Goal: Task Accomplishment & Management: Use online tool/utility

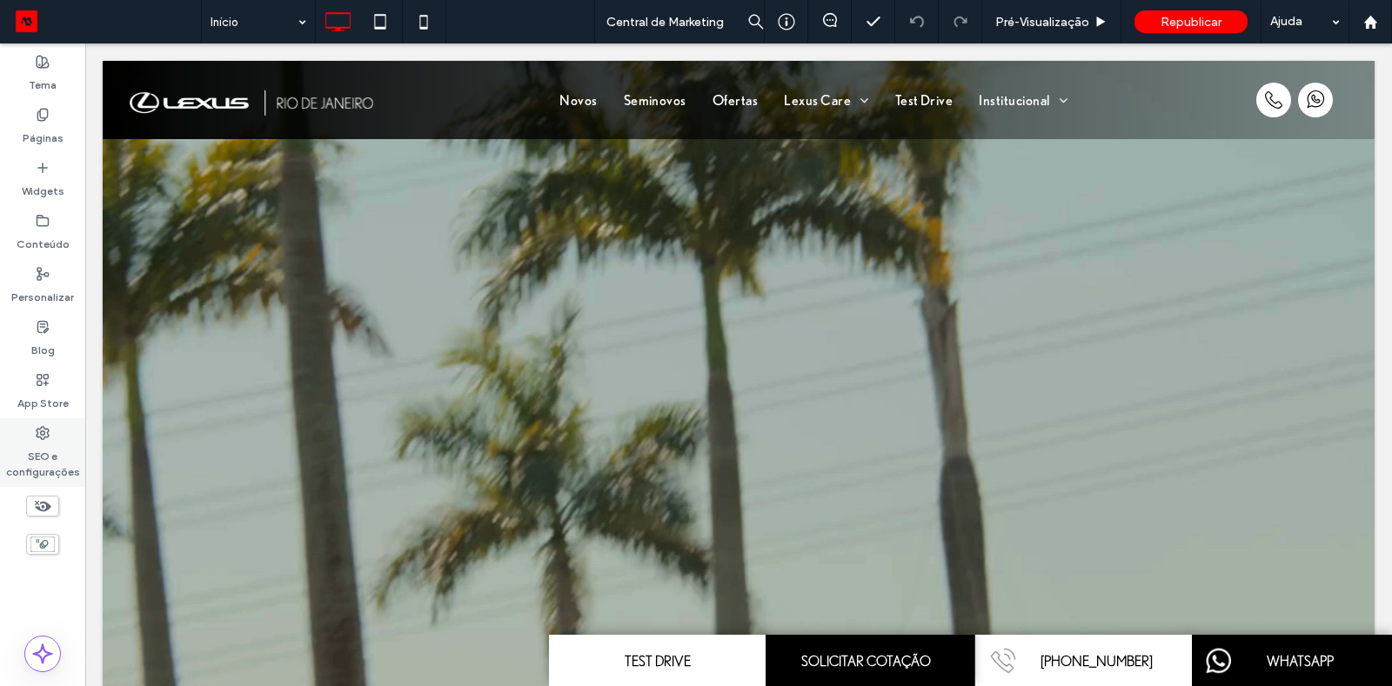
click at [36, 437] on icon at bounding box center [43, 433] width 14 height 14
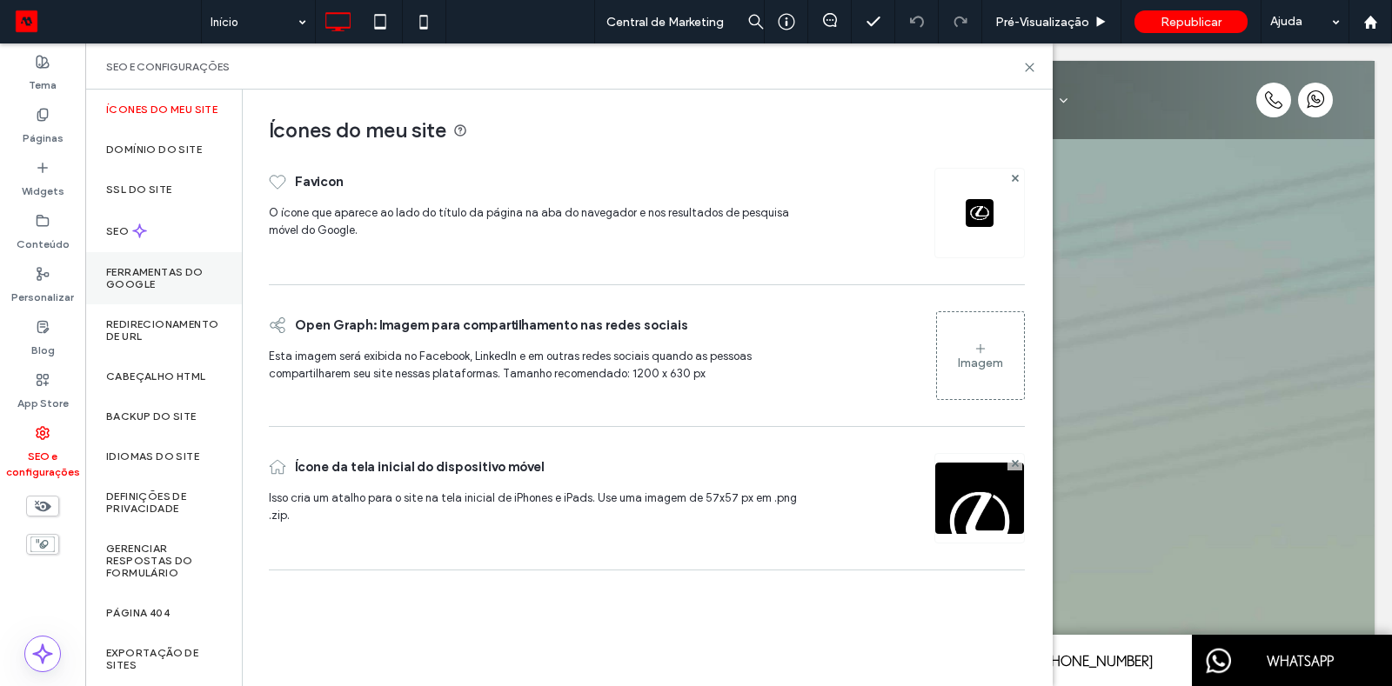
click at [148, 291] on label "Ferramentas do Google" at bounding box center [163, 278] width 115 height 24
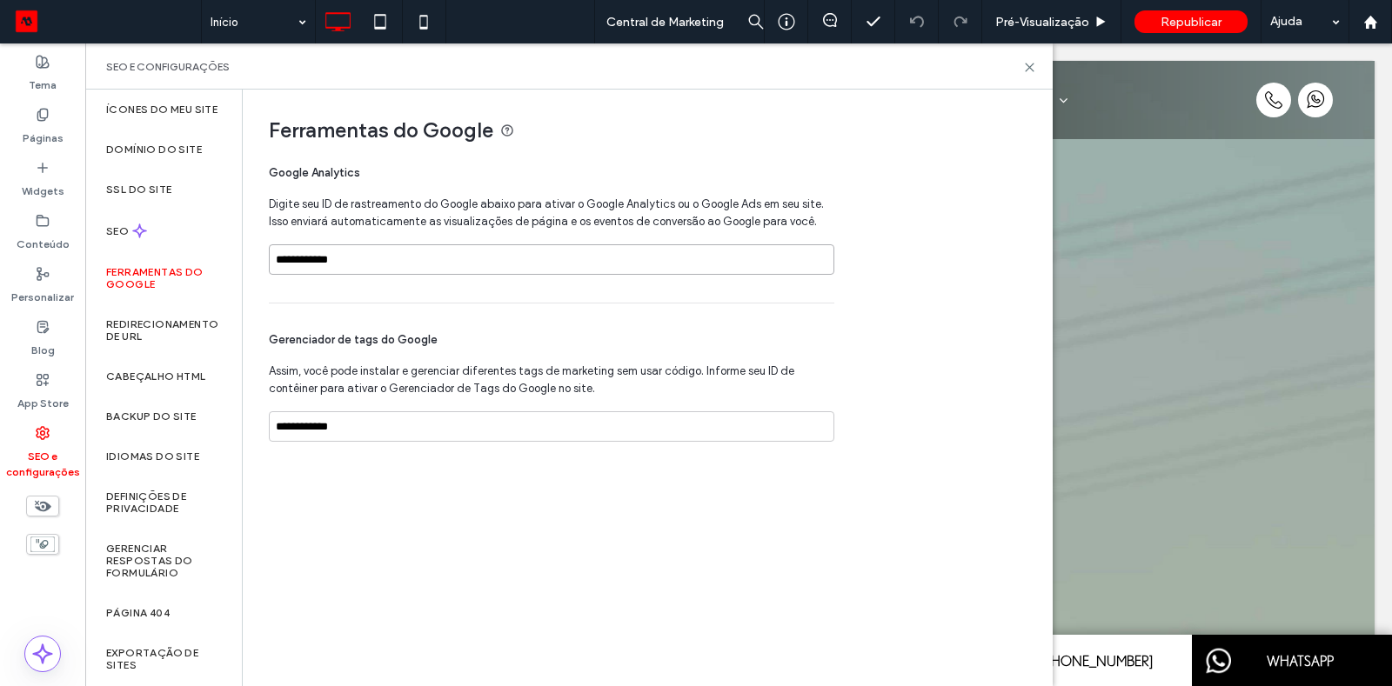
click at [344, 264] on input "**********" at bounding box center [552, 259] width 566 height 30
click at [369, 432] on input "**********" at bounding box center [552, 427] width 566 height 30
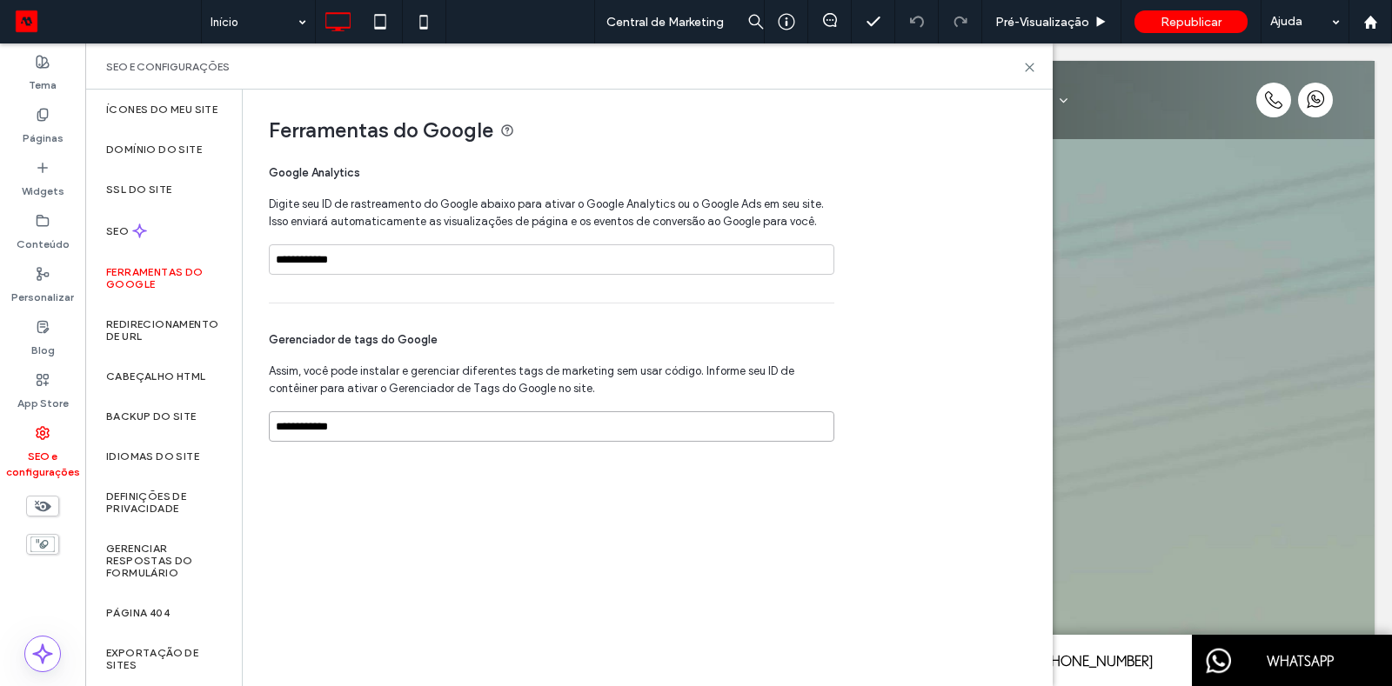
click at [369, 432] on input "**********" at bounding box center [552, 427] width 566 height 30
click at [150, 250] on div "SEO" at bounding box center [163, 231] width 157 height 43
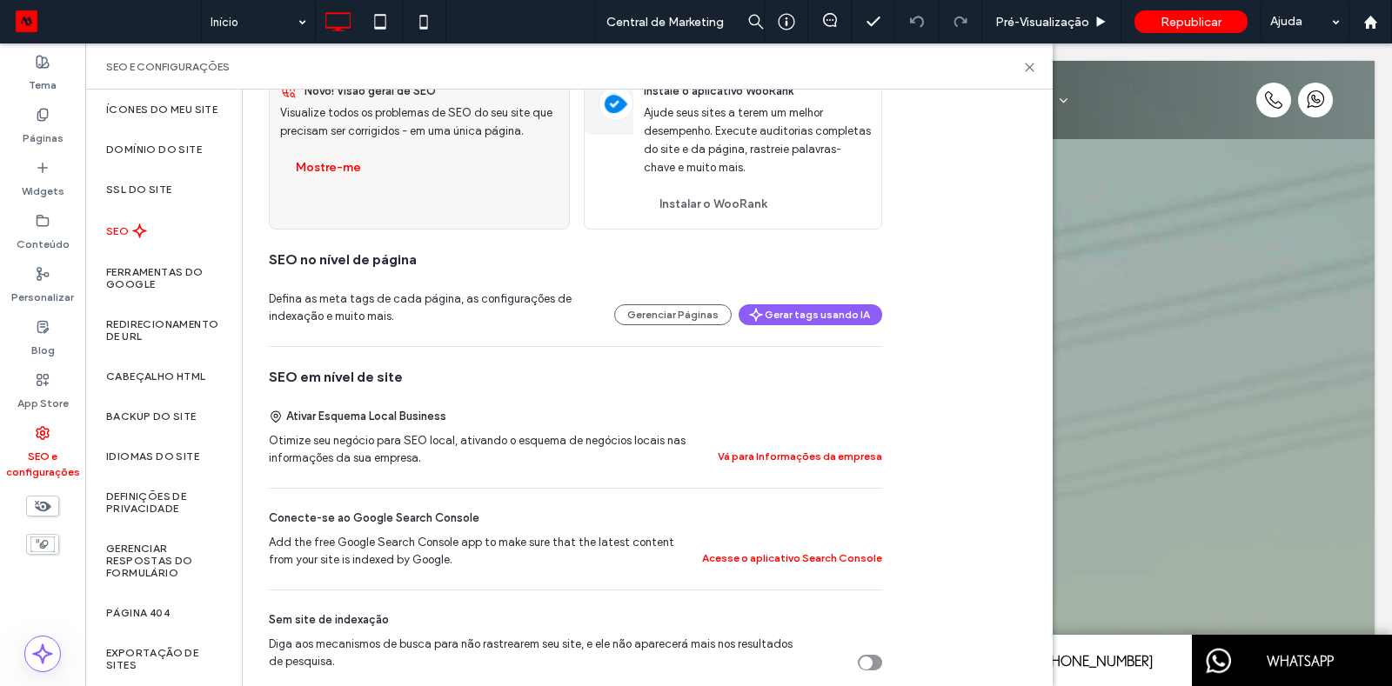
scroll to position [52, 0]
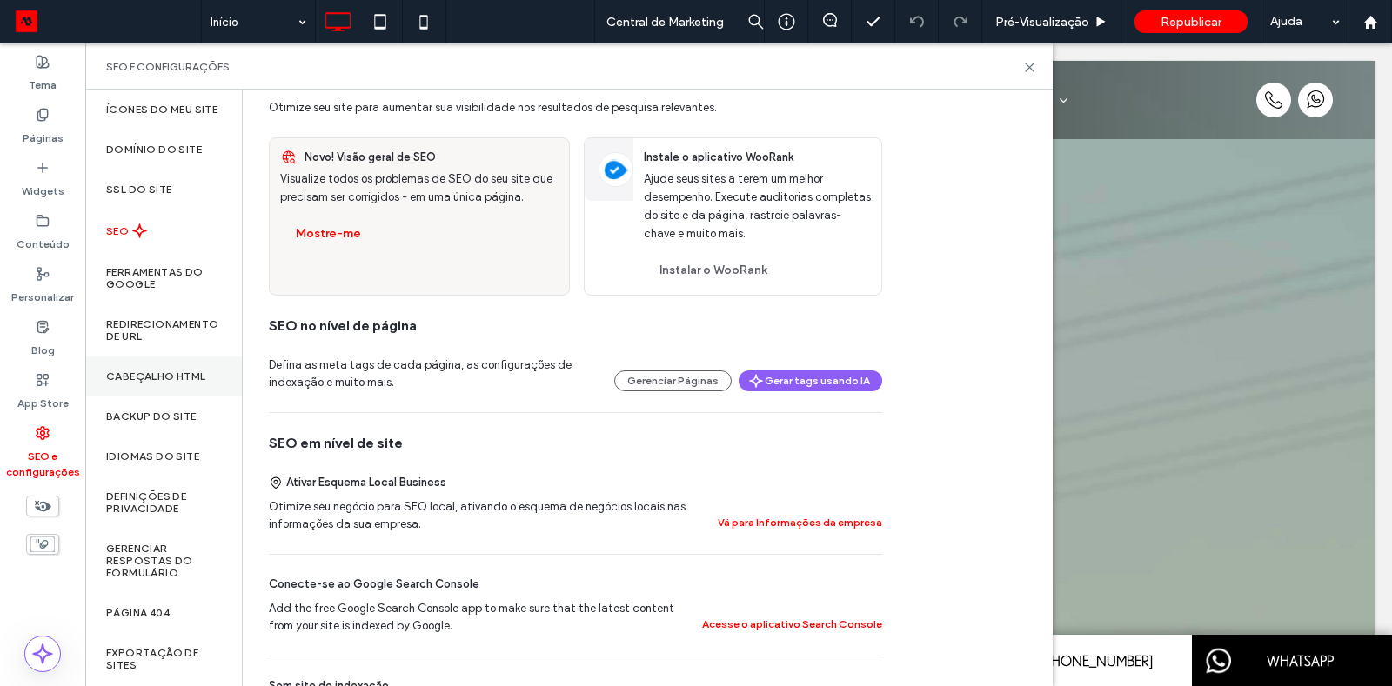
click at [180, 379] on div "Cabeçalho HTML" at bounding box center [163, 377] width 157 height 40
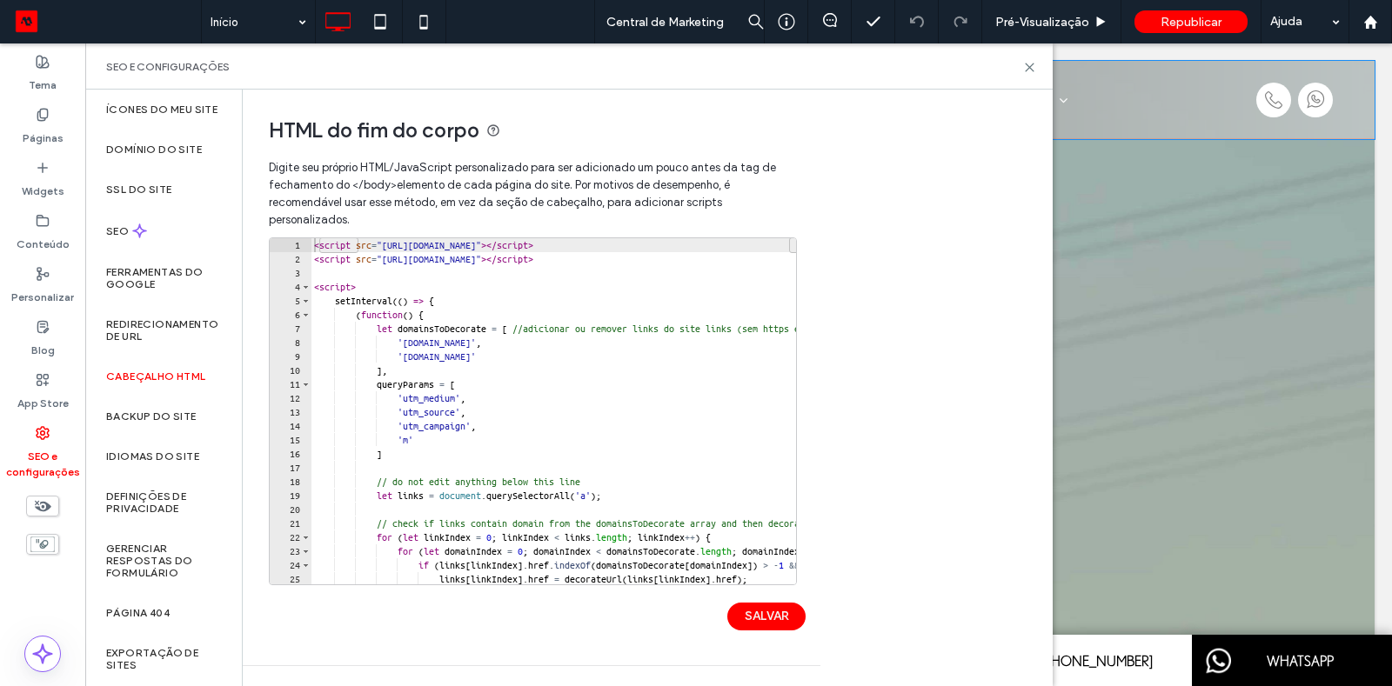
click at [1133, 90] on div "Clique para editar no Modo Flex" at bounding box center [739, 100] width 1272 height 78
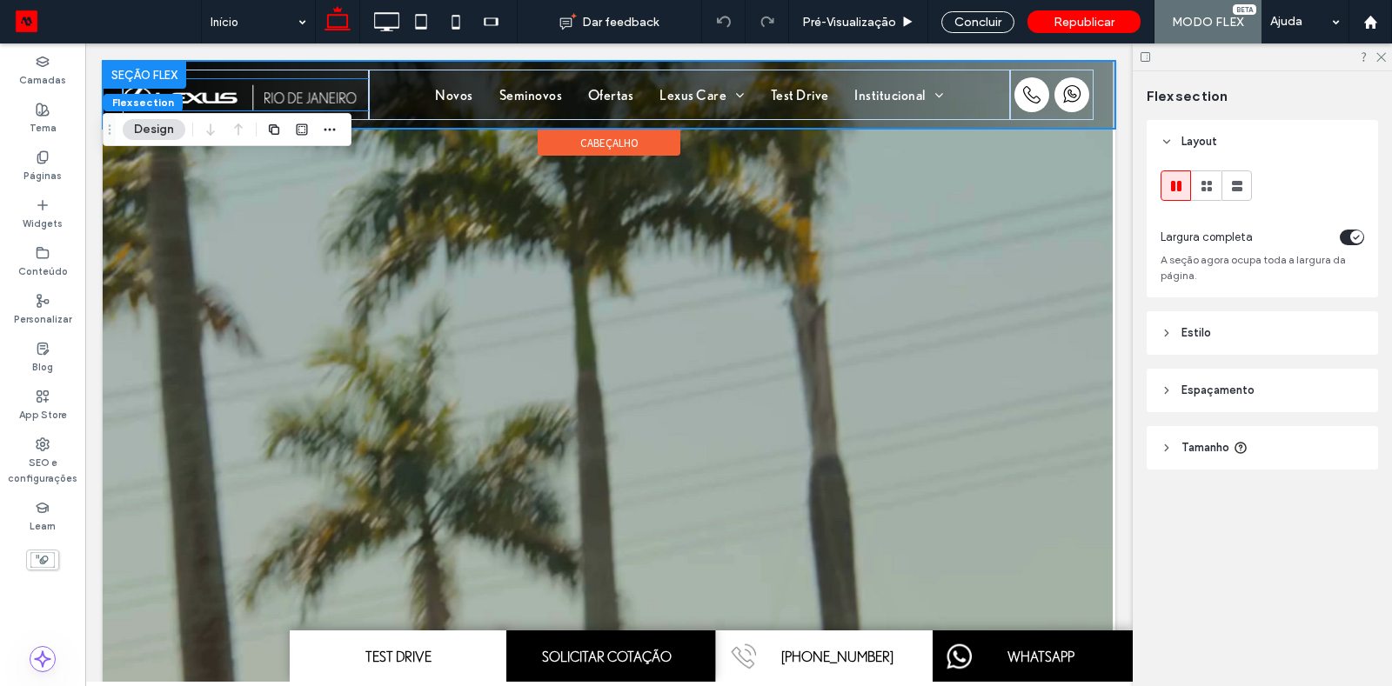
click at [269, 89] on img at bounding box center [246, 94] width 246 height 30
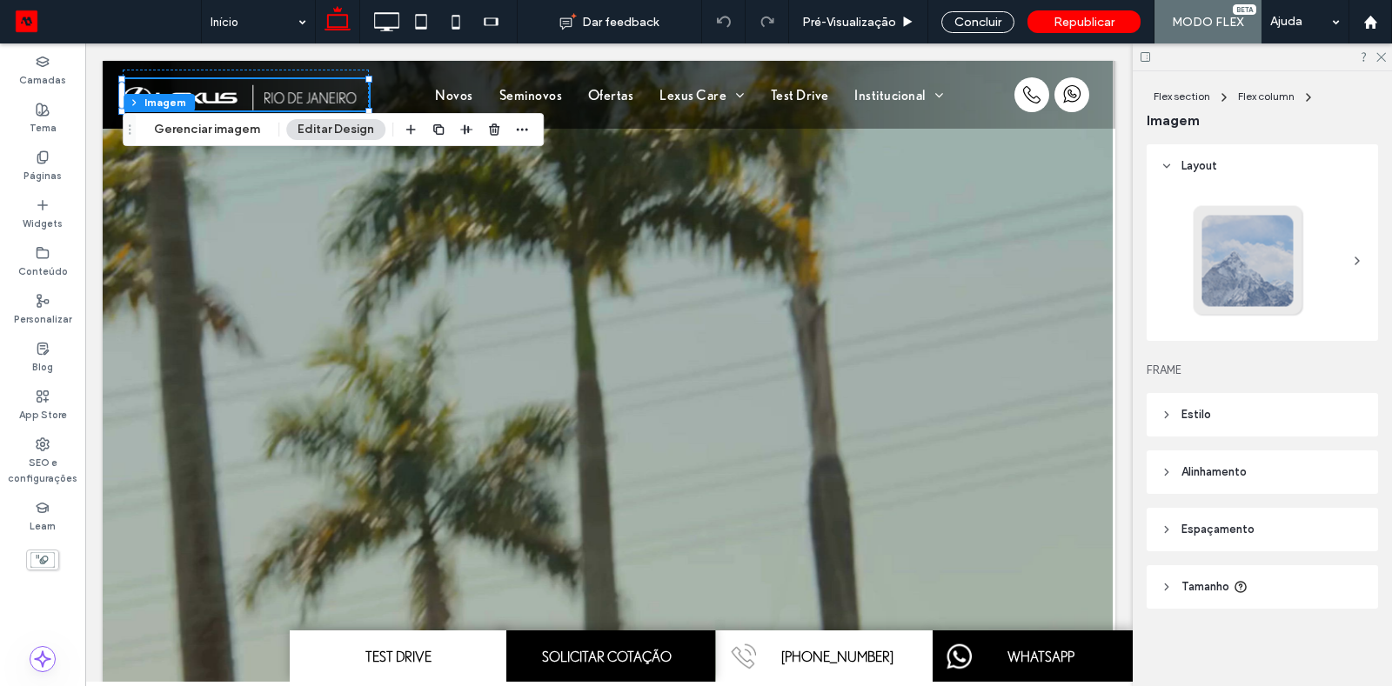
click at [1228, 288] on div at bounding box center [1248, 261] width 115 height 115
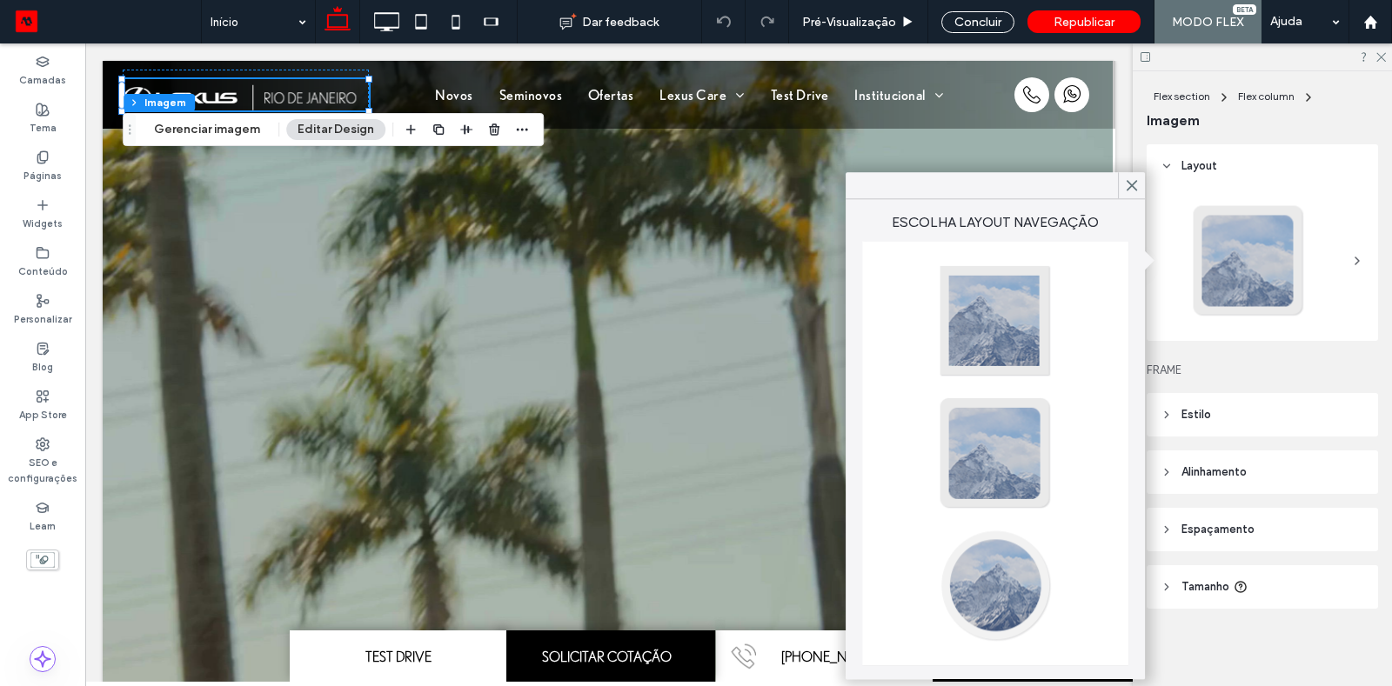
click at [1248, 247] on div at bounding box center [1248, 261] width 115 height 115
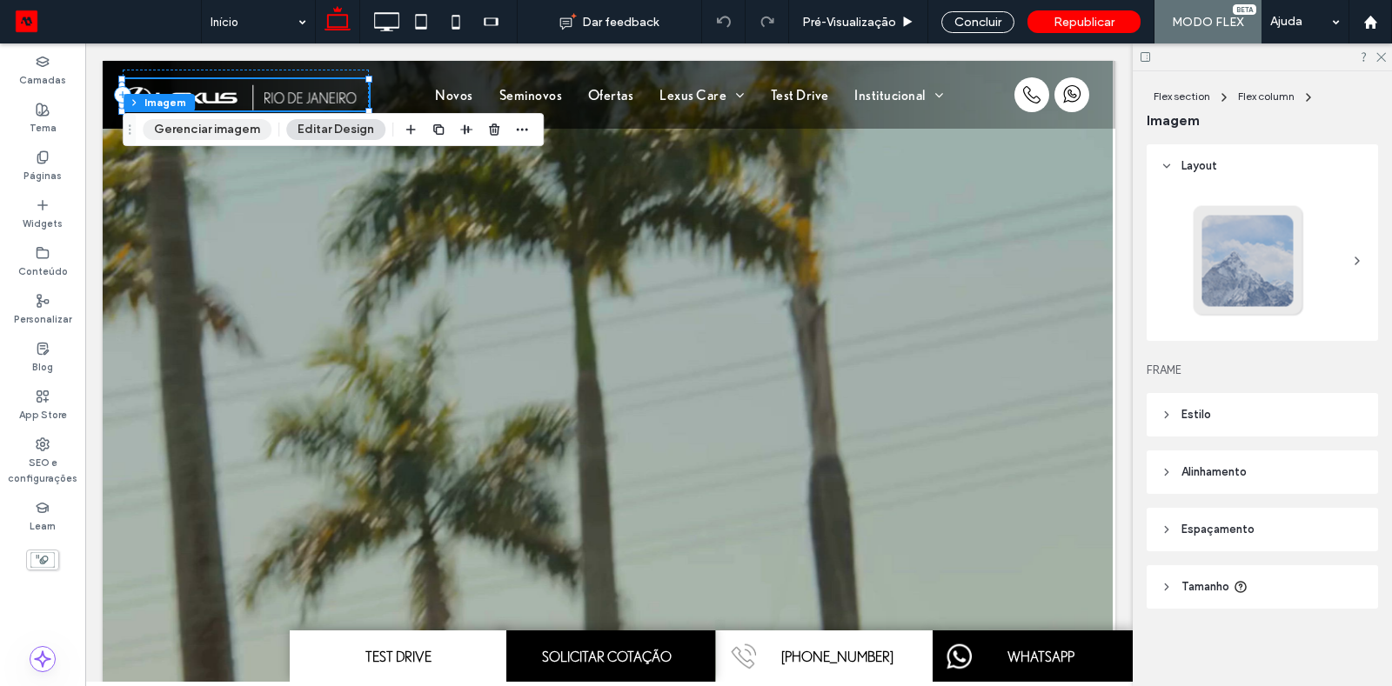
click at [226, 132] on button "Gerenciar imagem" at bounding box center [207, 129] width 129 height 21
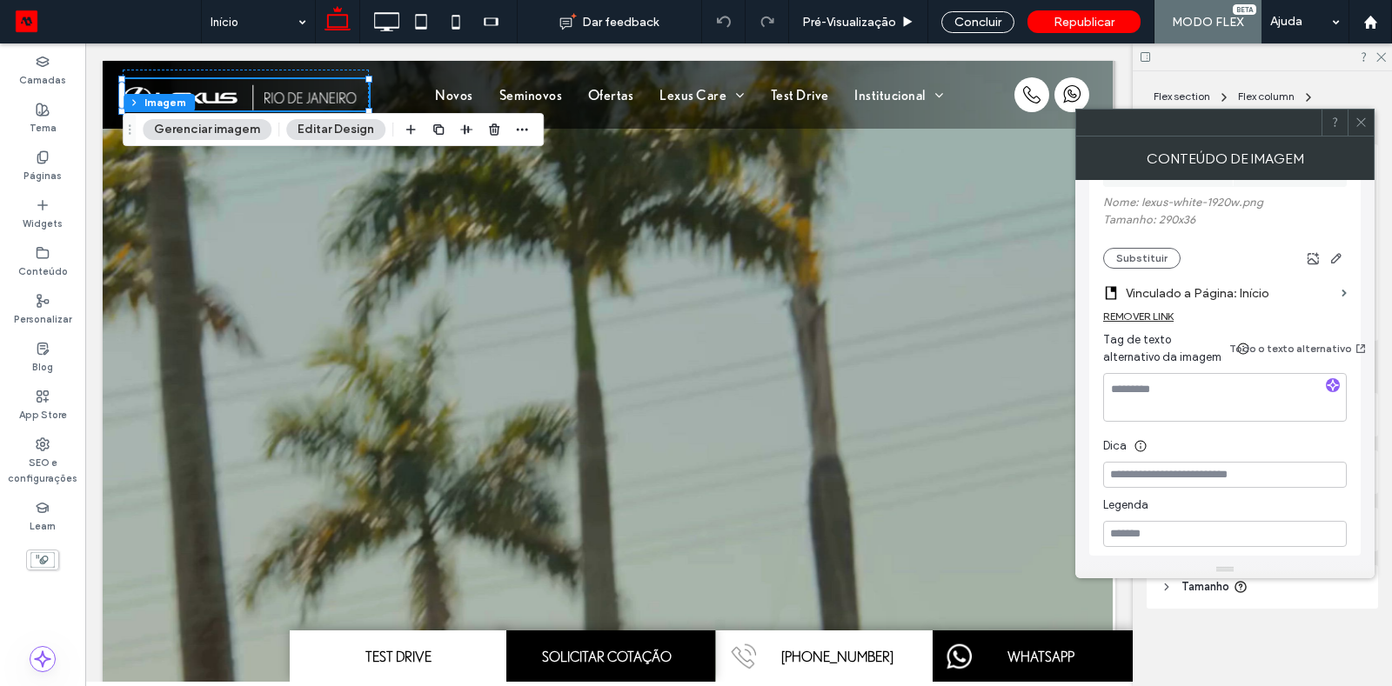
scroll to position [374, 0]
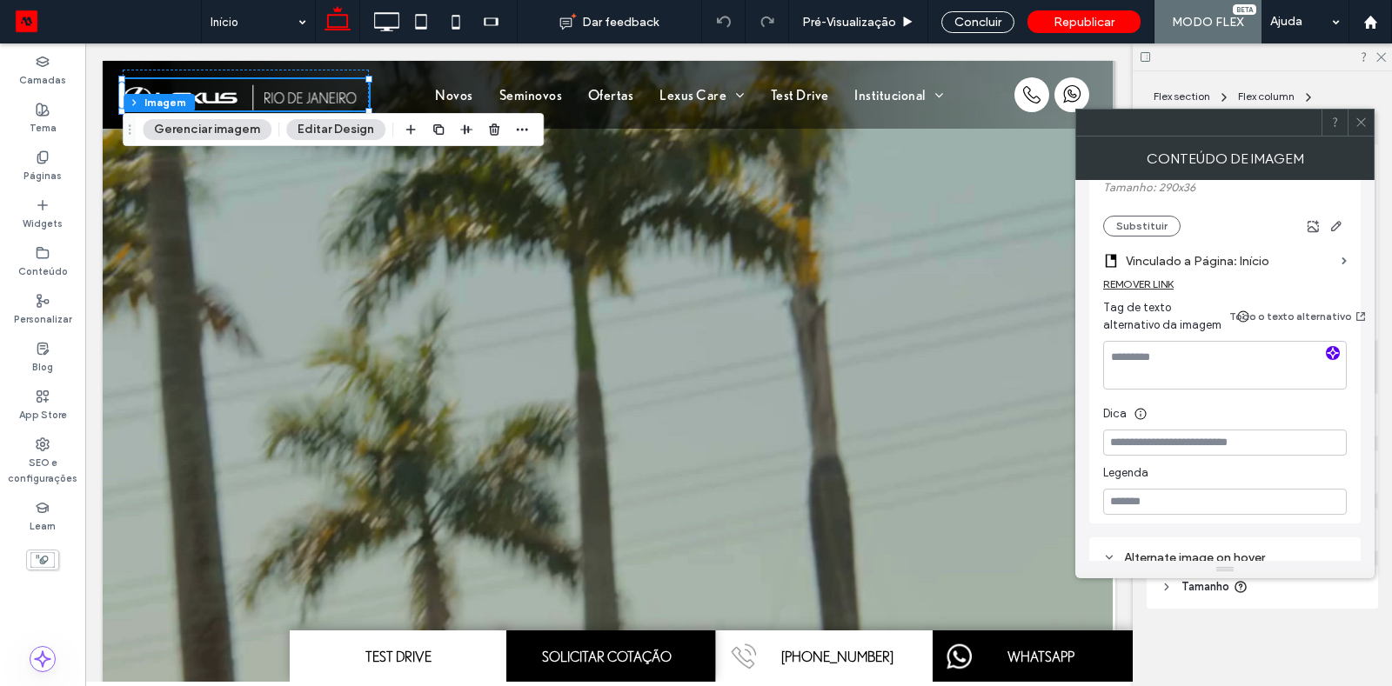
click at [1337, 352] on icon "button" at bounding box center [1333, 353] width 12 height 12
click at [1161, 358] on textarea "**********" at bounding box center [1225, 365] width 244 height 49
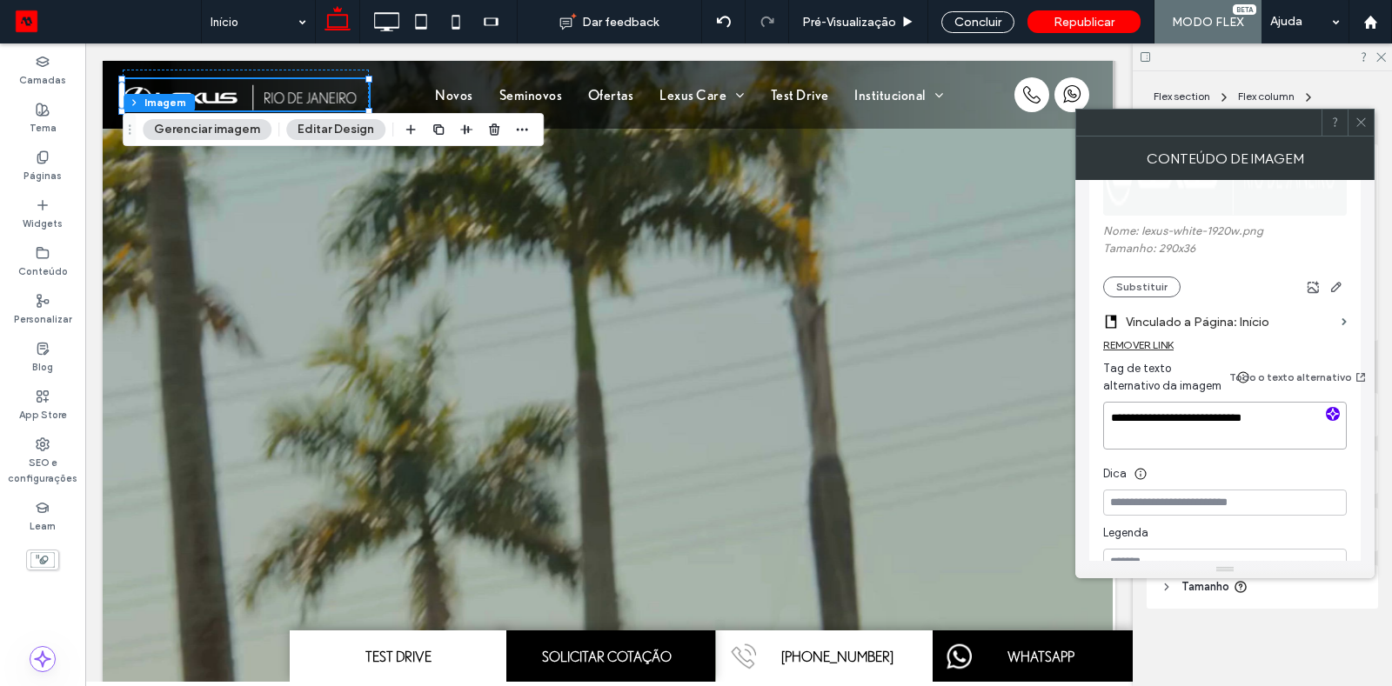
scroll to position [405, 0]
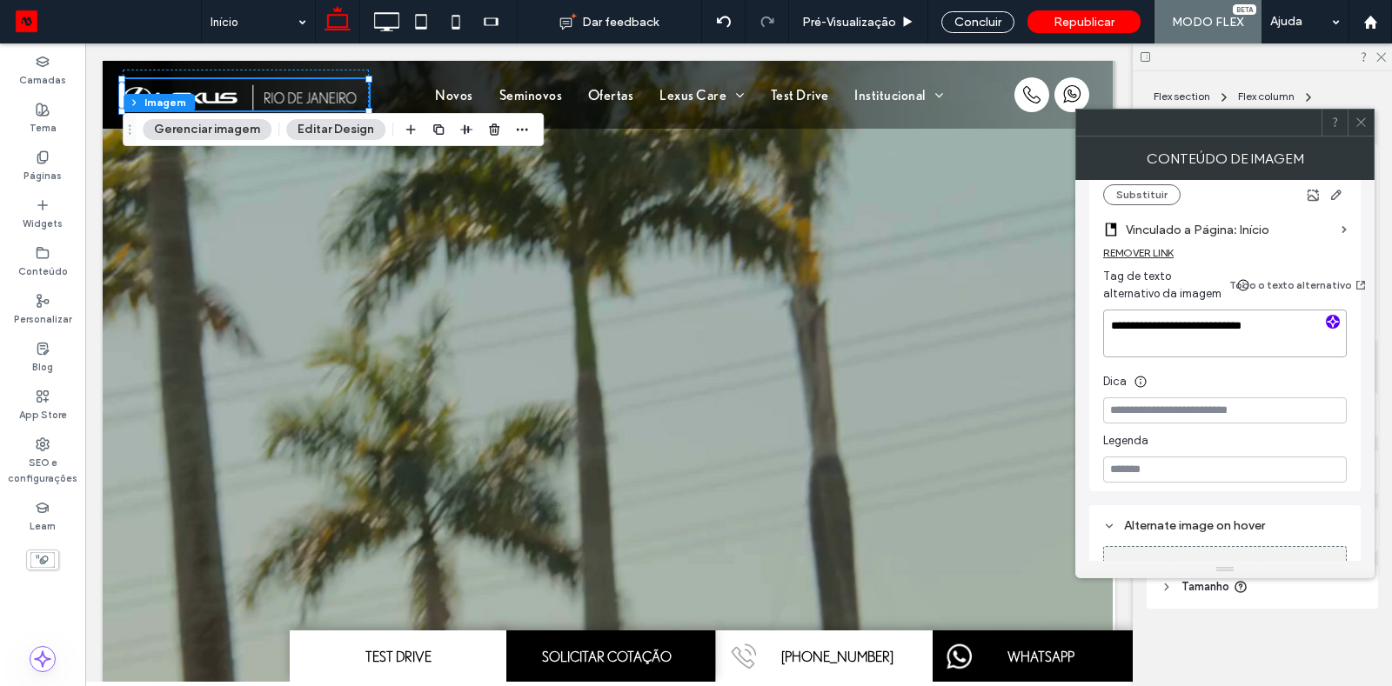
type textarea "**********"
click at [1275, 256] on div "REMOVER LINK" at bounding box center [1225, 257] width 244 height 22
click at [1176, 359] on div "**********" at bounding box center [1225, 235] width 244 height 498
click at [1362, 112] on span at bounding box center [1361, 123] width 13 height 26
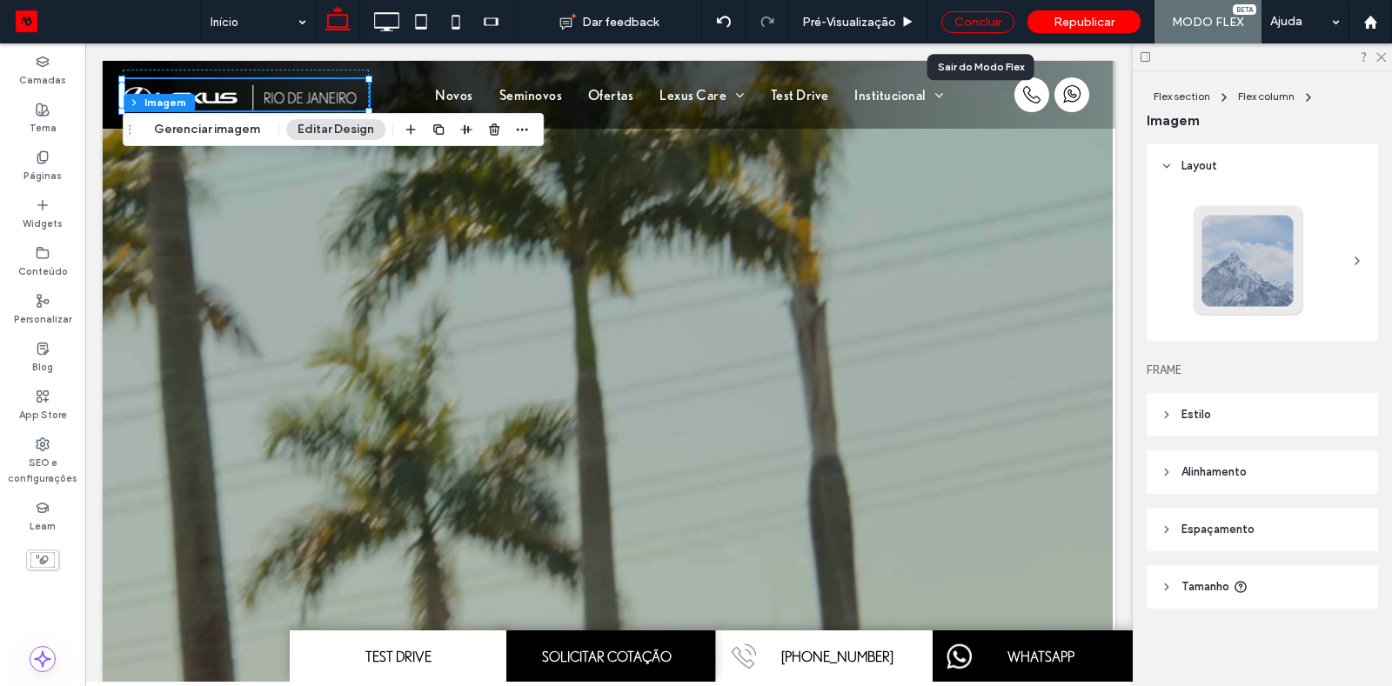
click at [974, 30] on div "Concluir" at bounding box center [977, 22] width 73 height 22
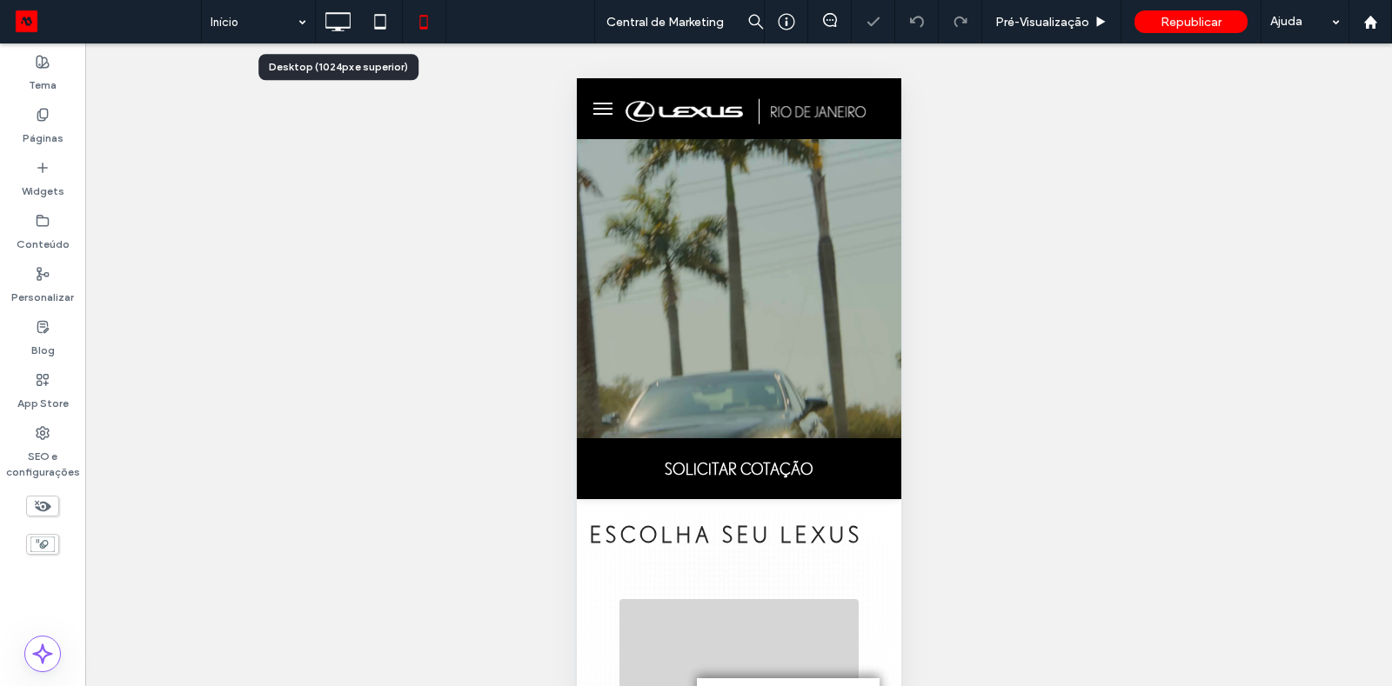
click at [331, 26] on use at bounding box center [337, 21] width 25 height 19
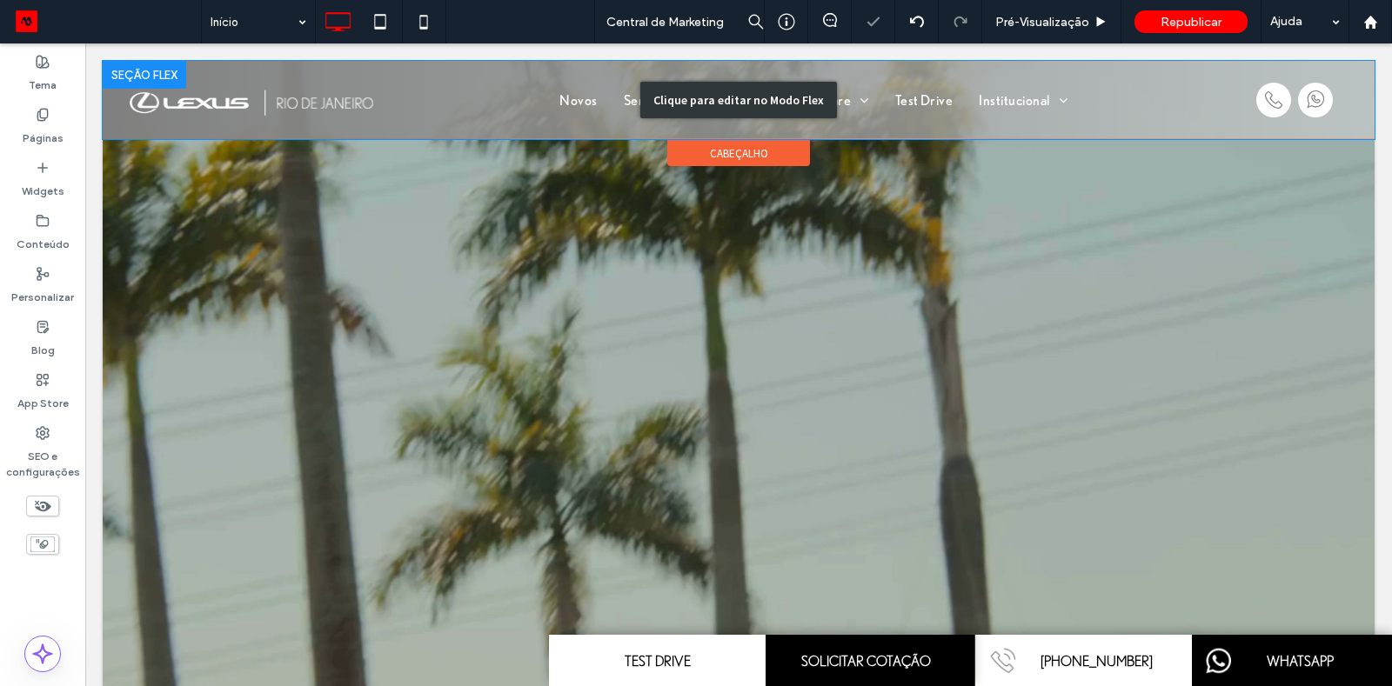
click at [224, 101] on div "Clique para editar no Modo Flex" at bounding box center [739, 100] width 1272 height 78
click at [224, 101] on img at bounding box center [258, 100] width 258 height 32
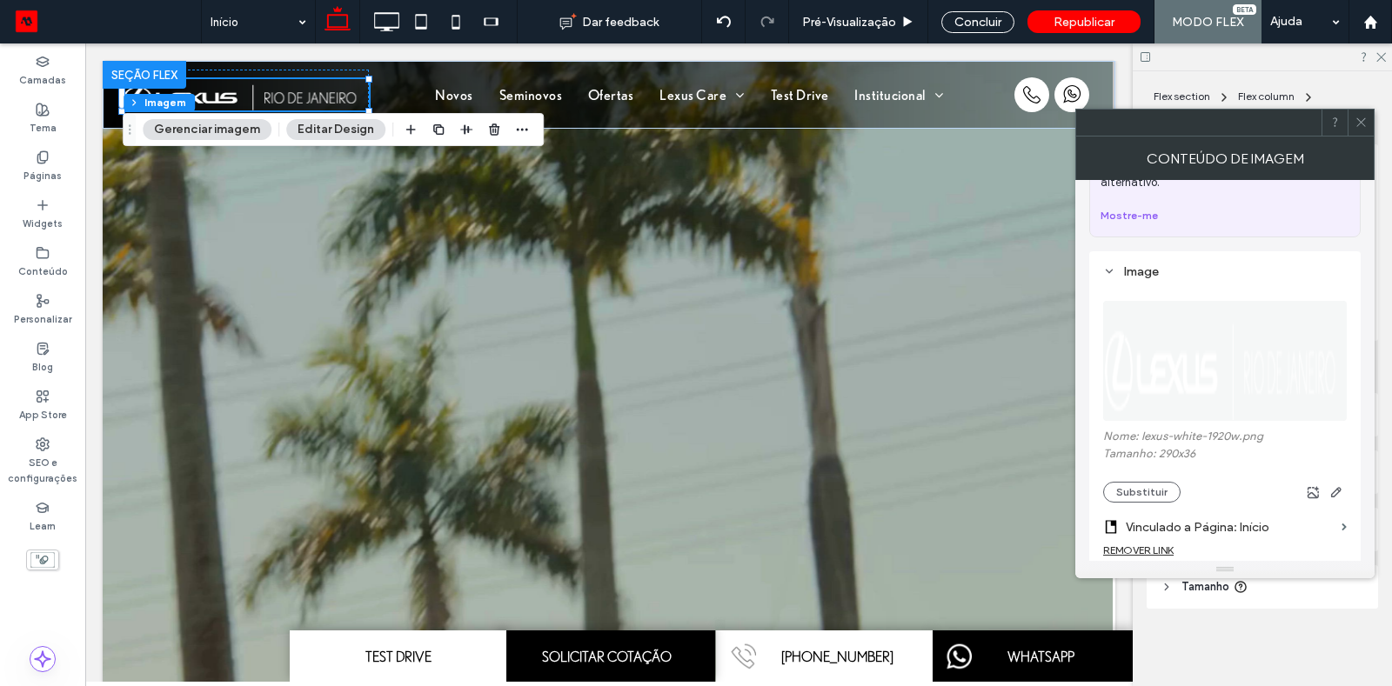
scroll to position [263, 0]
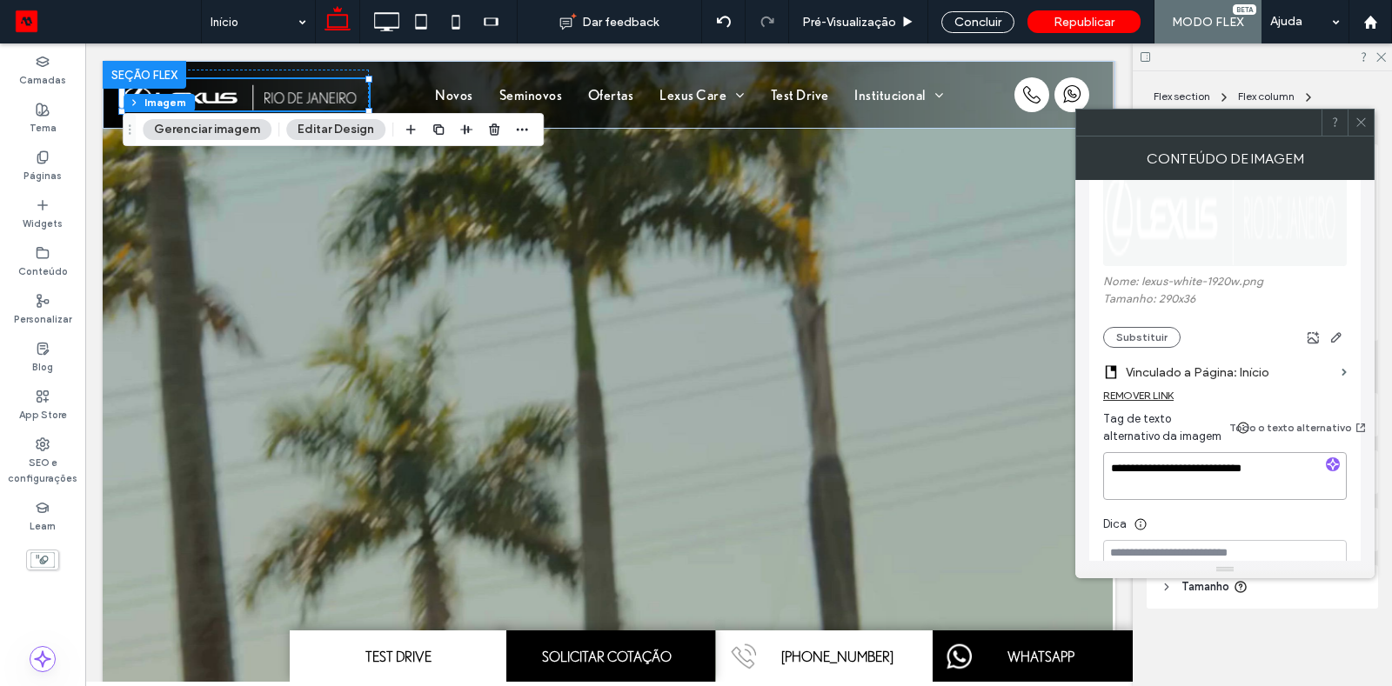
click at [1197, 469] on textarea "**********" at bounding box center [1225, 476] width 244 height 49
click at [1173, 468] on textarea "**********" at bounding box center [1225, 476] width 244 height 49
click at [1174, 468] on textarea "**********" at bounding box center [1225, 476] width 244 height 49
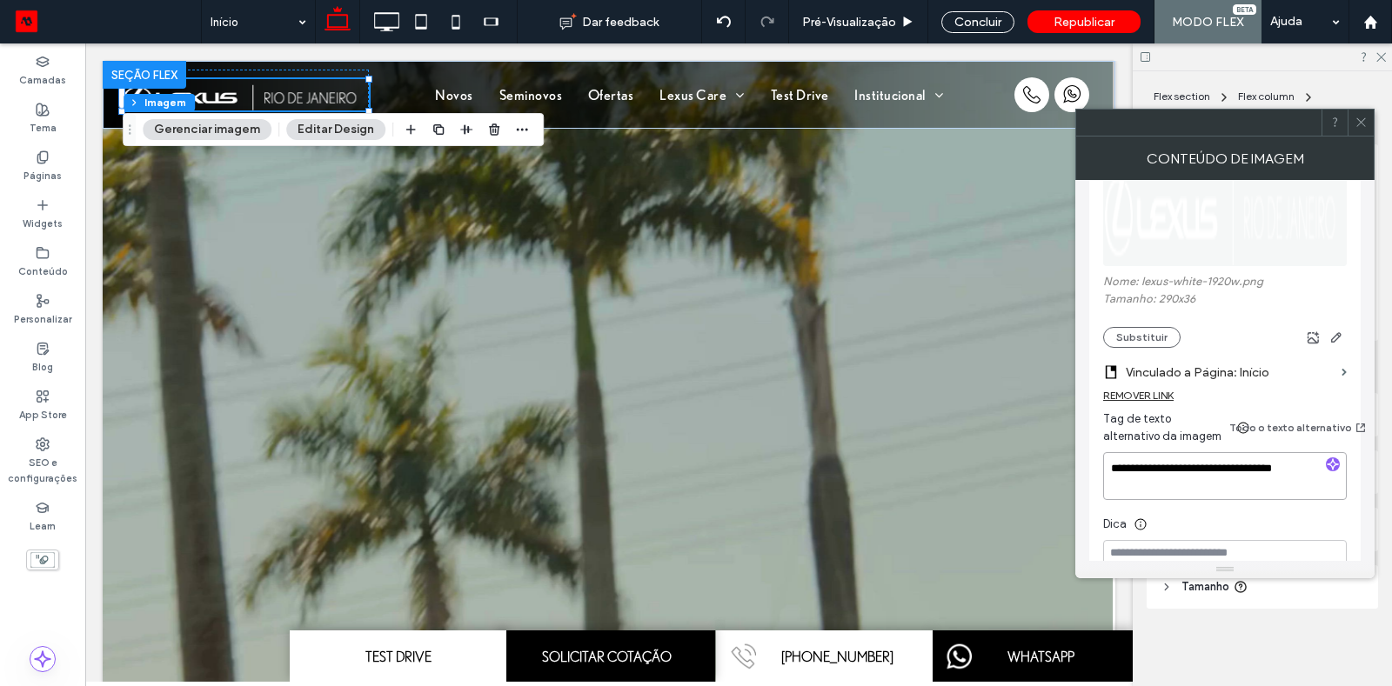
click at [1174, 468] on textarea "**********" at bounding box center [1225, 476] width 244 height 49
type textarea "**********"
click at [481, 22] on icon at bounding box center [490, 21] width 35 height 35
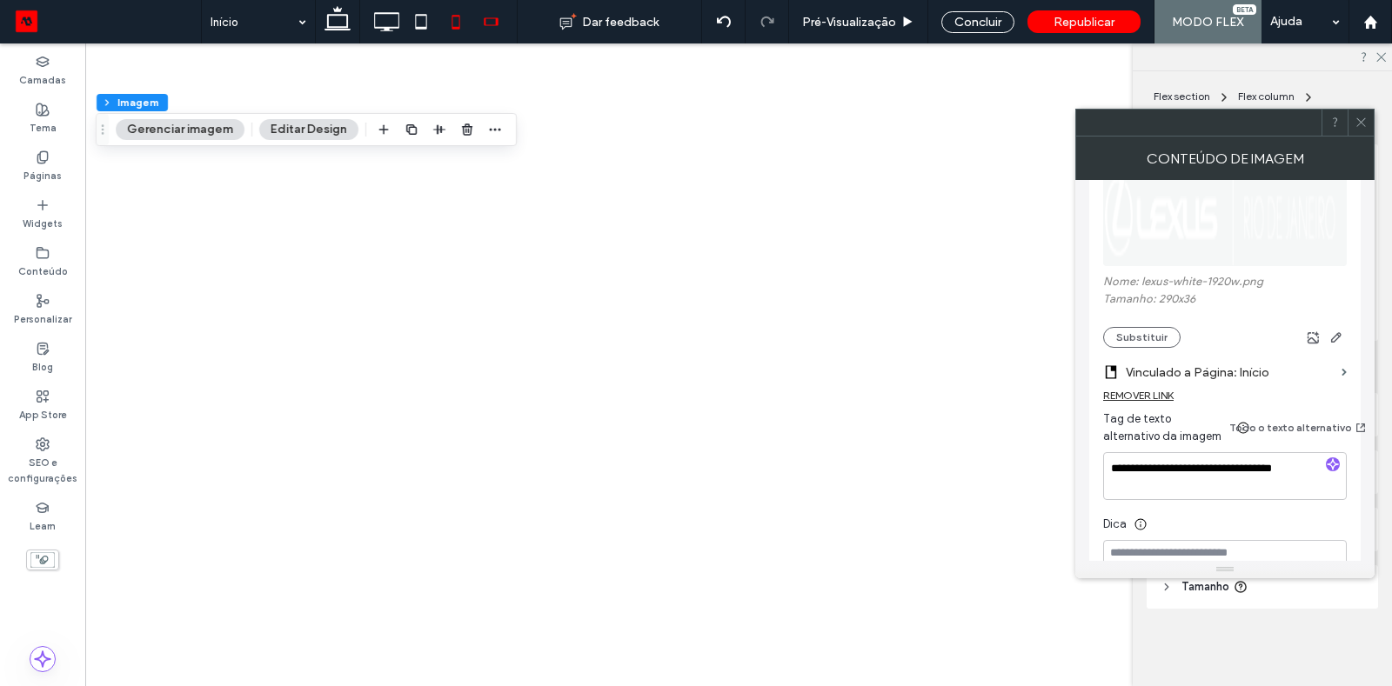
click at [455, 22] on div at bounding box center [696, 343] width 1392 height 686
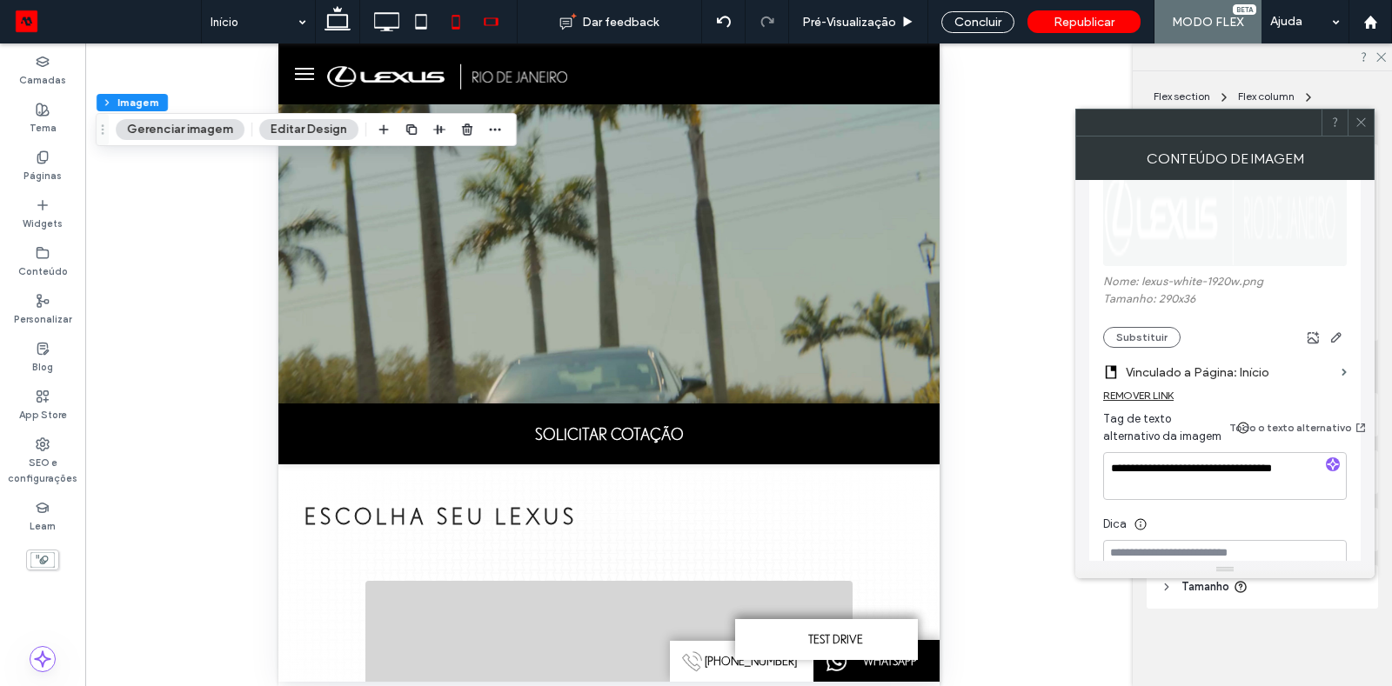
scroll to position [0, 0]
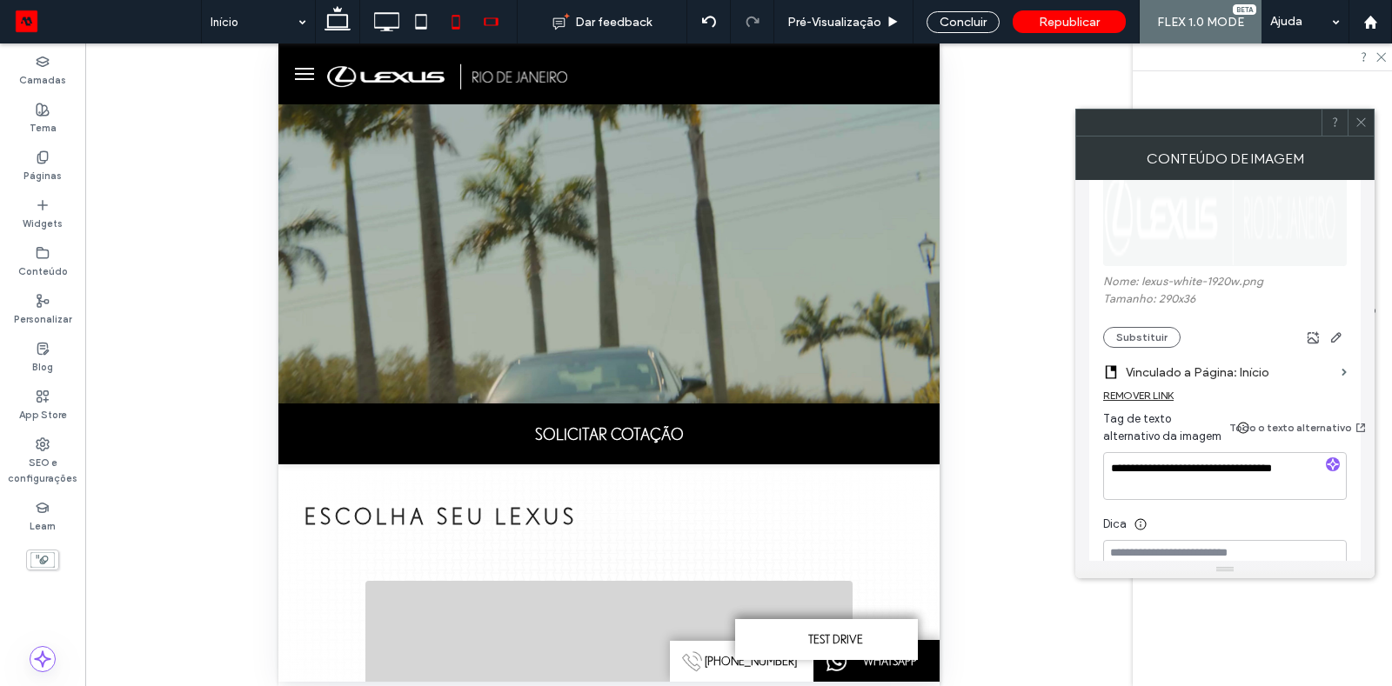
click at [458, 26] on icon at bounding box center [455, 21] width 35 height 35
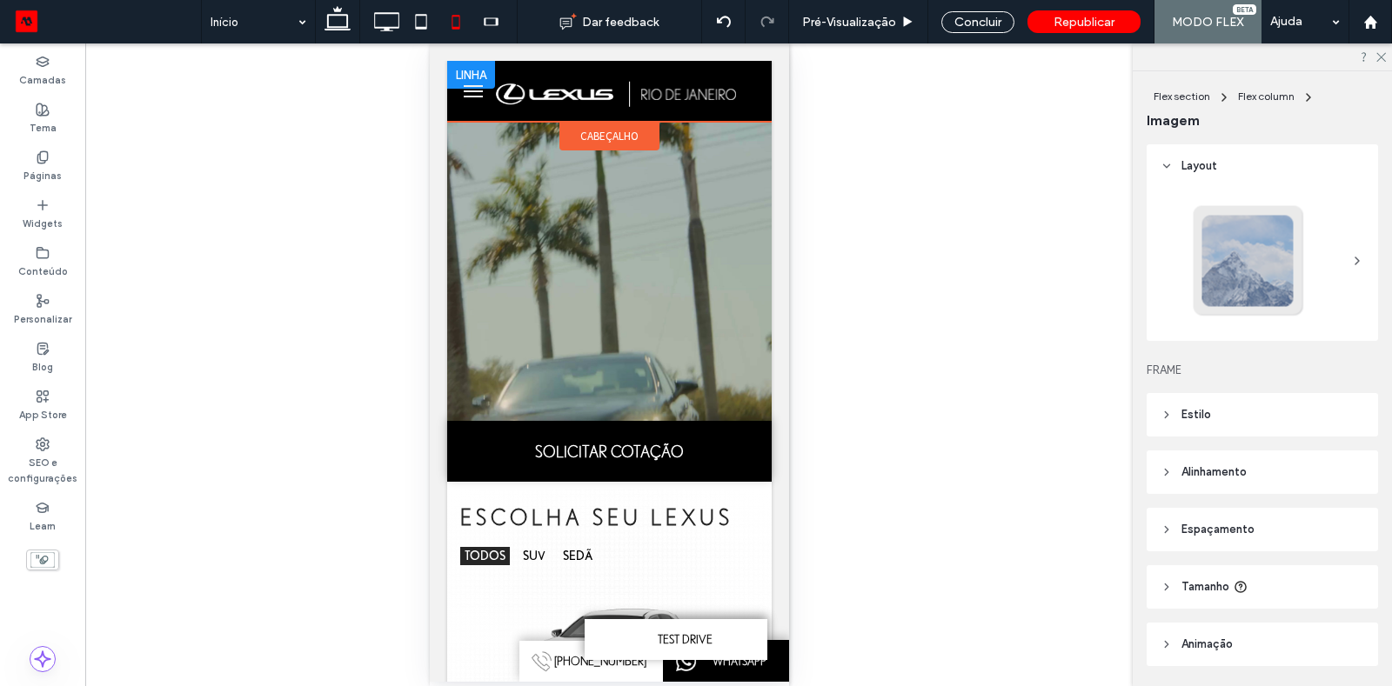
click at [552, 97] on img at bounding box center [621, 91] width 254 height 31
click at [585, 91] on img at bounding box center [621, 91] width 254 height 31
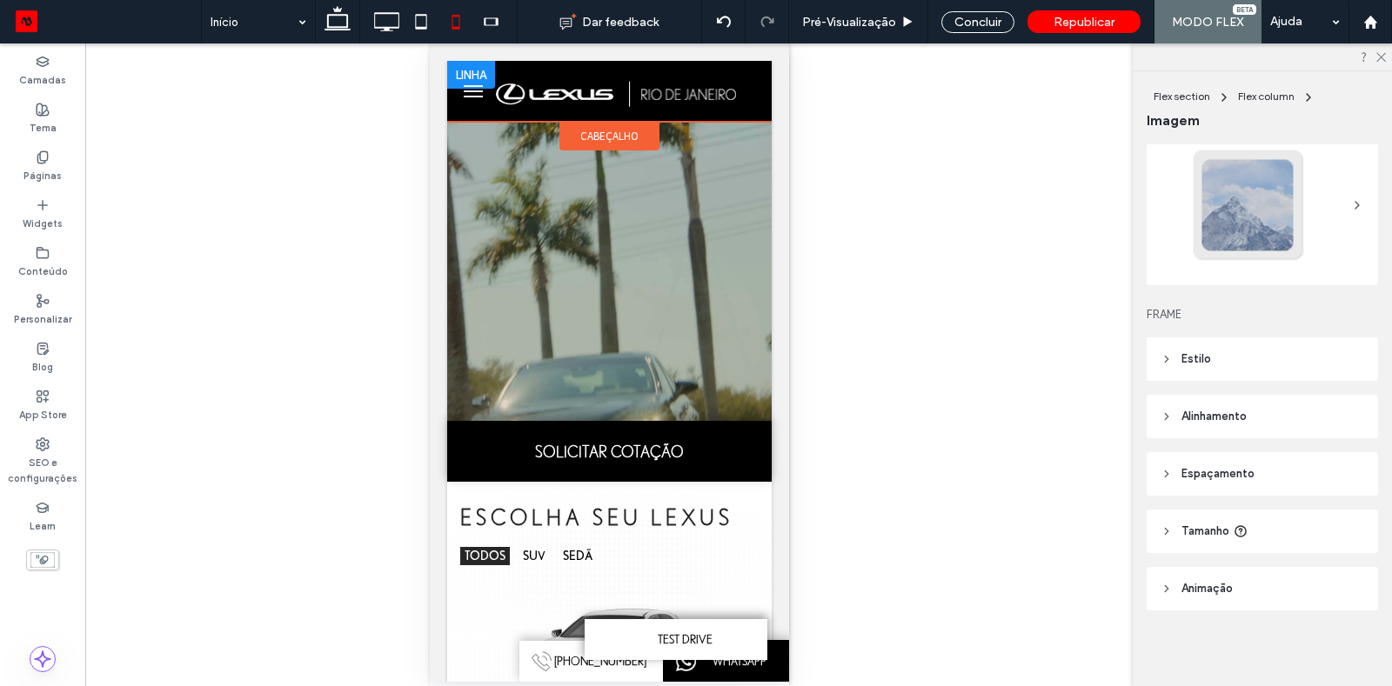
click at [612, 99] on img at bounding box center [621, 91] width 254 height 31
click at [481, 77] on div at bounding box center [608, 91] width 307 height 31
click at [700, 93] on img at bounding box center [621, 91] width 254 height 31
click at [434, 25] on icon at bounding box center [421, 21] width 35 height 35
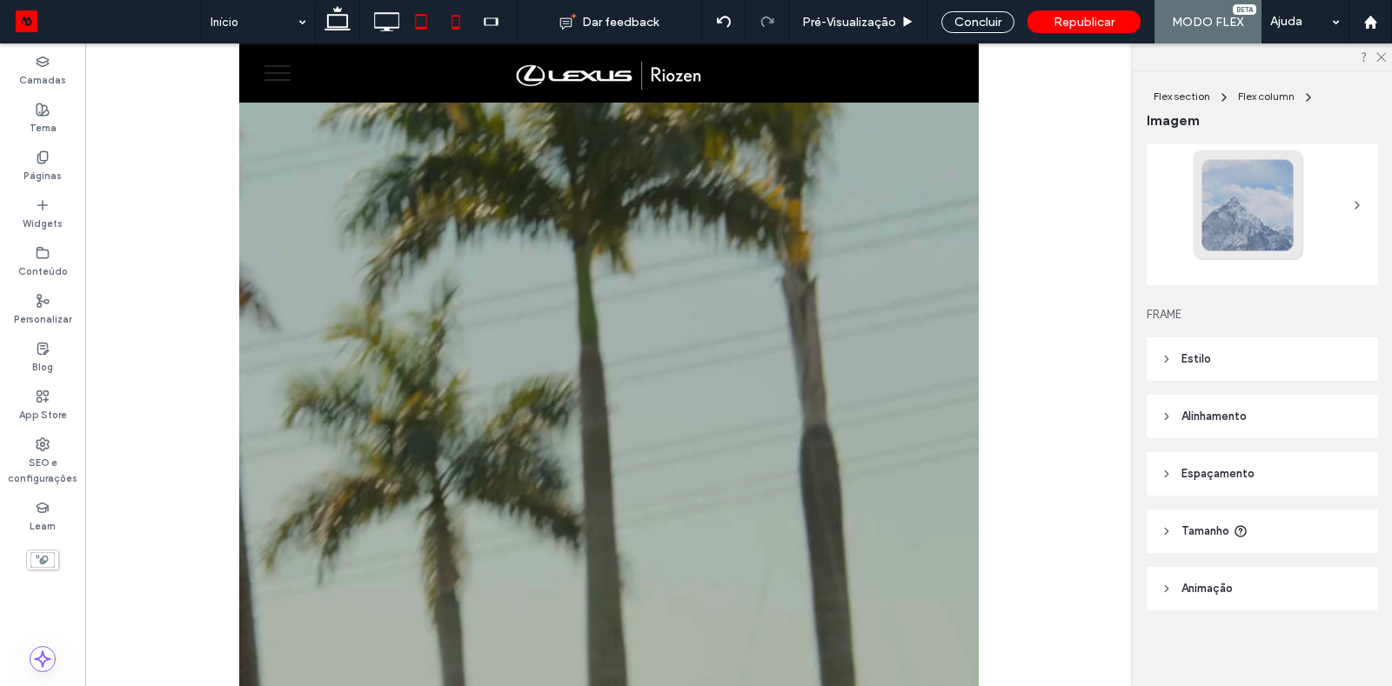
scroll to position [0, 0]
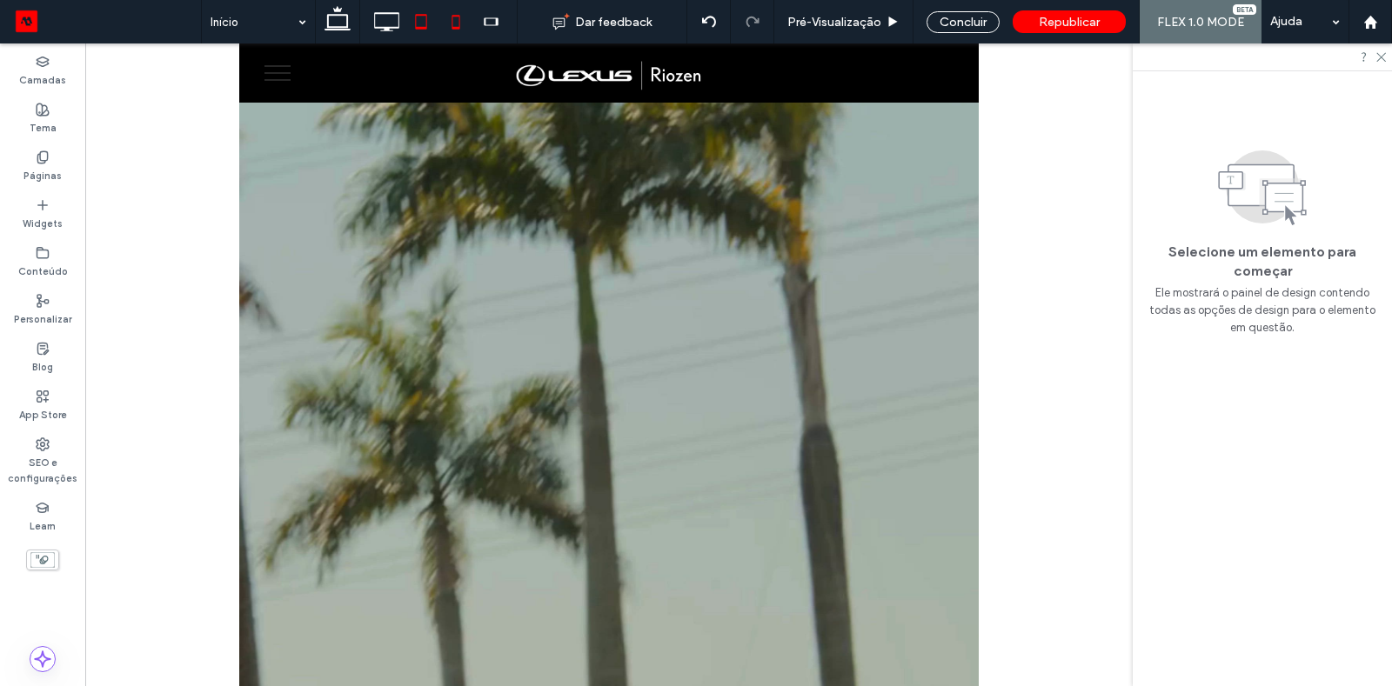
click at [461, 23] on icon at bounding box center [455, 21] width 35 height 35
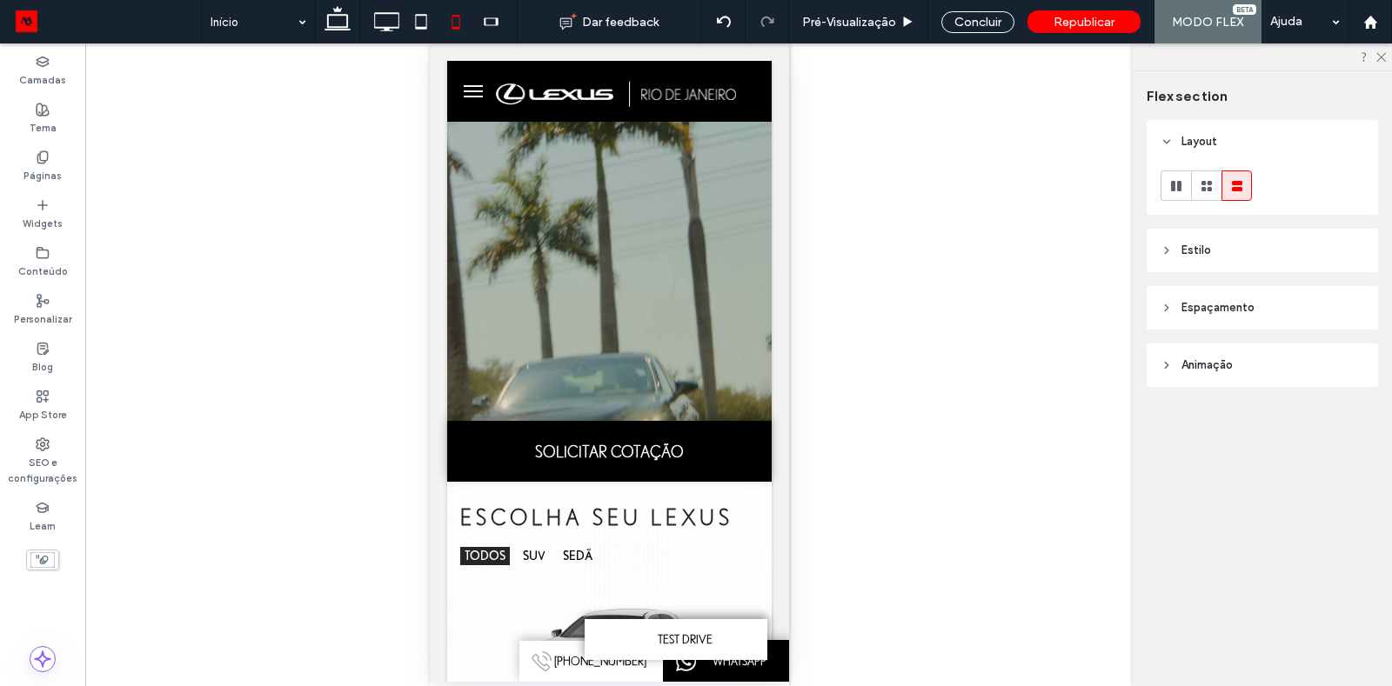
click at [593, 104] on img at bounding box center [621, 91] width 254 height 31
click at [615, 91] on img at bounding box center [621, 91] width 254 height 31
click at [721, 88] on img at bounding box center [621, 91] width 254 height 31
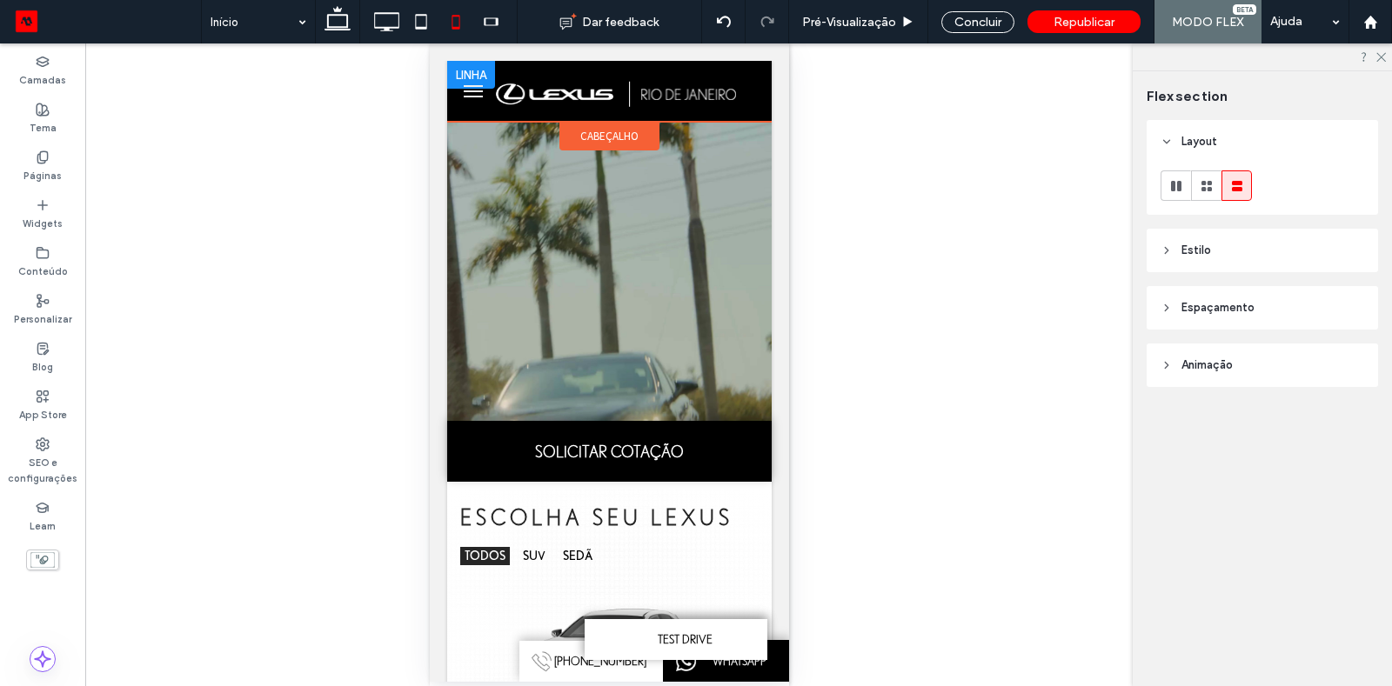
click at [721, 88] on img at bounding box center [621, 91] width 254 height 31
click at [1174, 245] on header "Estilo" at bounding box center [1262, 251] width 231 height 44
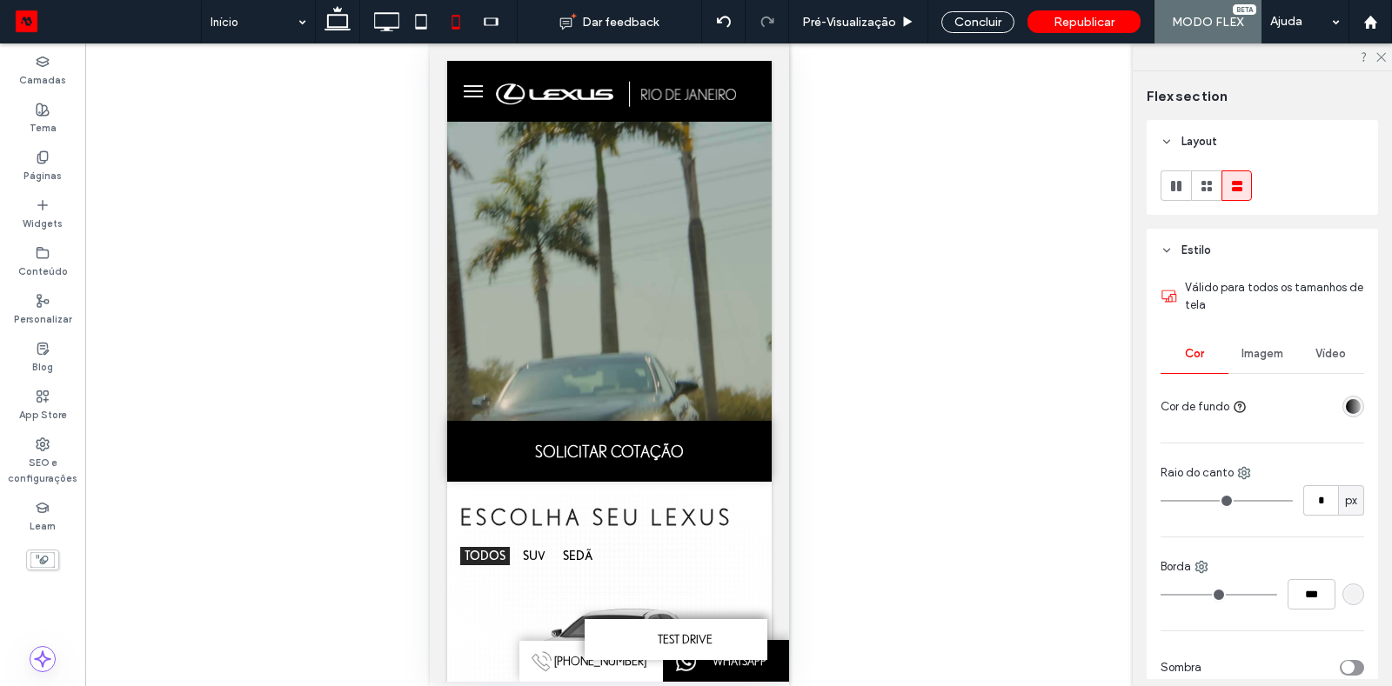
click at [1171, 245] on icon at bounding box center [1167, 250] width 12 height 12
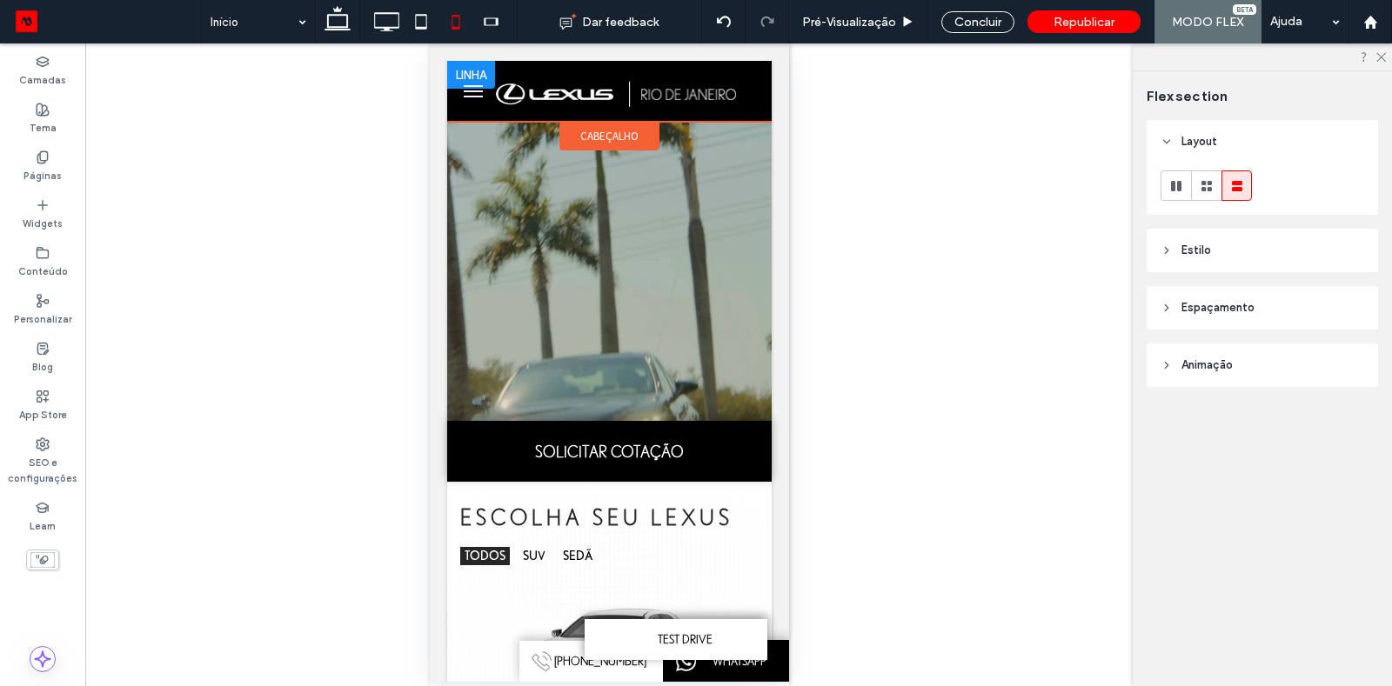
click at [465, 92] on div at bounding box center [608, 91] width 307 height 31
click at [588, 97] on img at bounding box center [621, 91] width 254 height 31
click at [618, 89] on img at bounding box center [621, 91] width 254 height 31
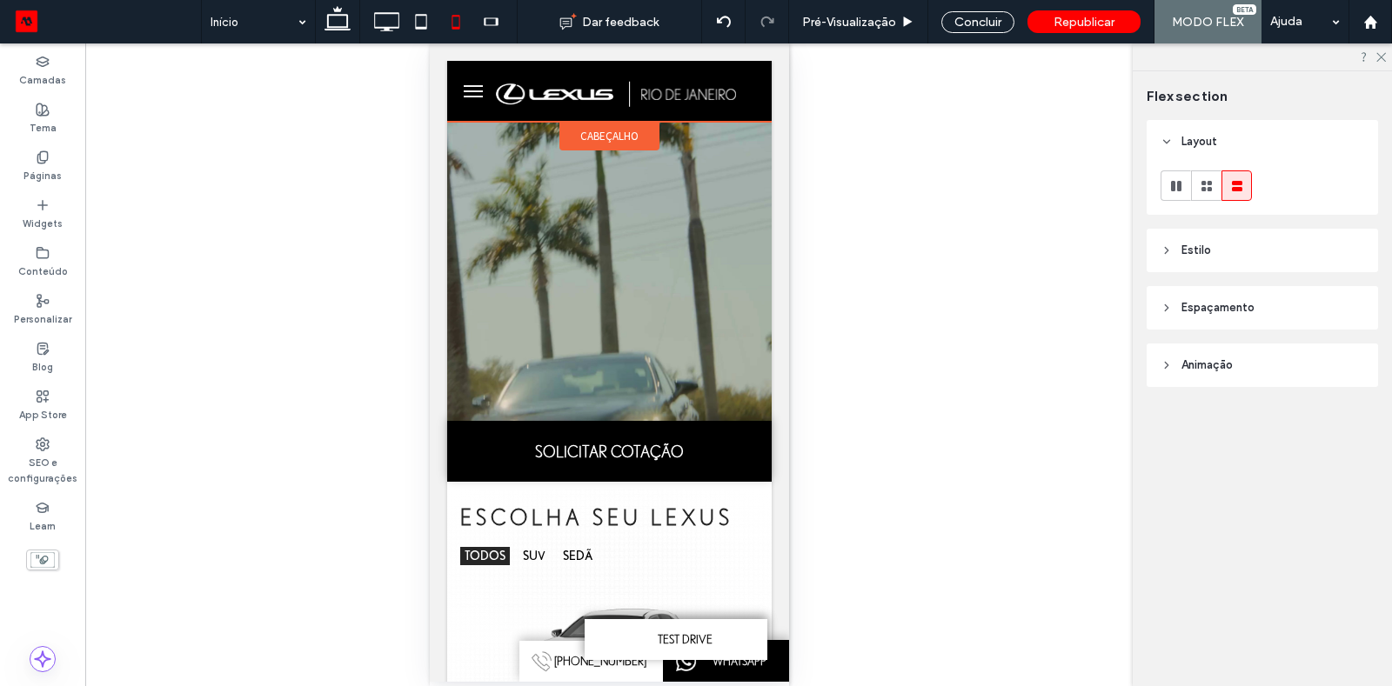
click at [618, 123] on div "cabeçalho" at bounding box center [609, 136] width 100 height 29
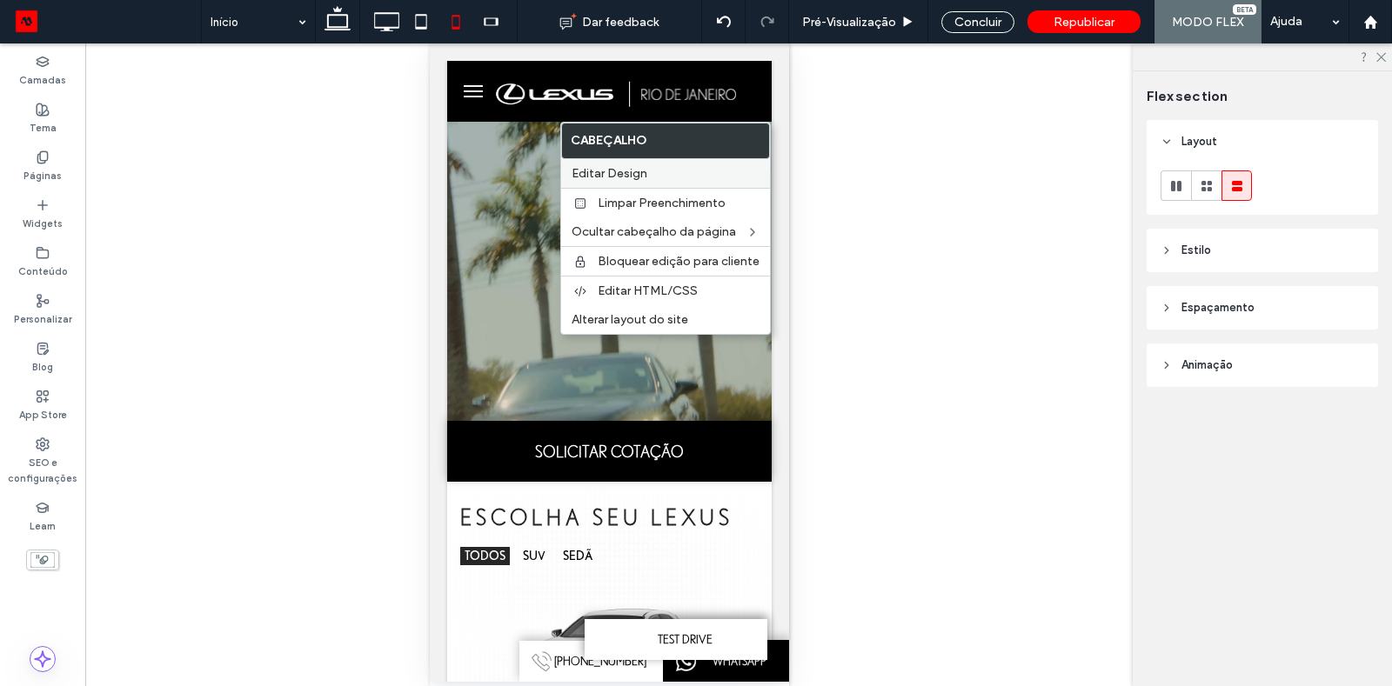
click at [654, 173] on label "Editar Design" at bounding box center [666, 173] width 188 height 15
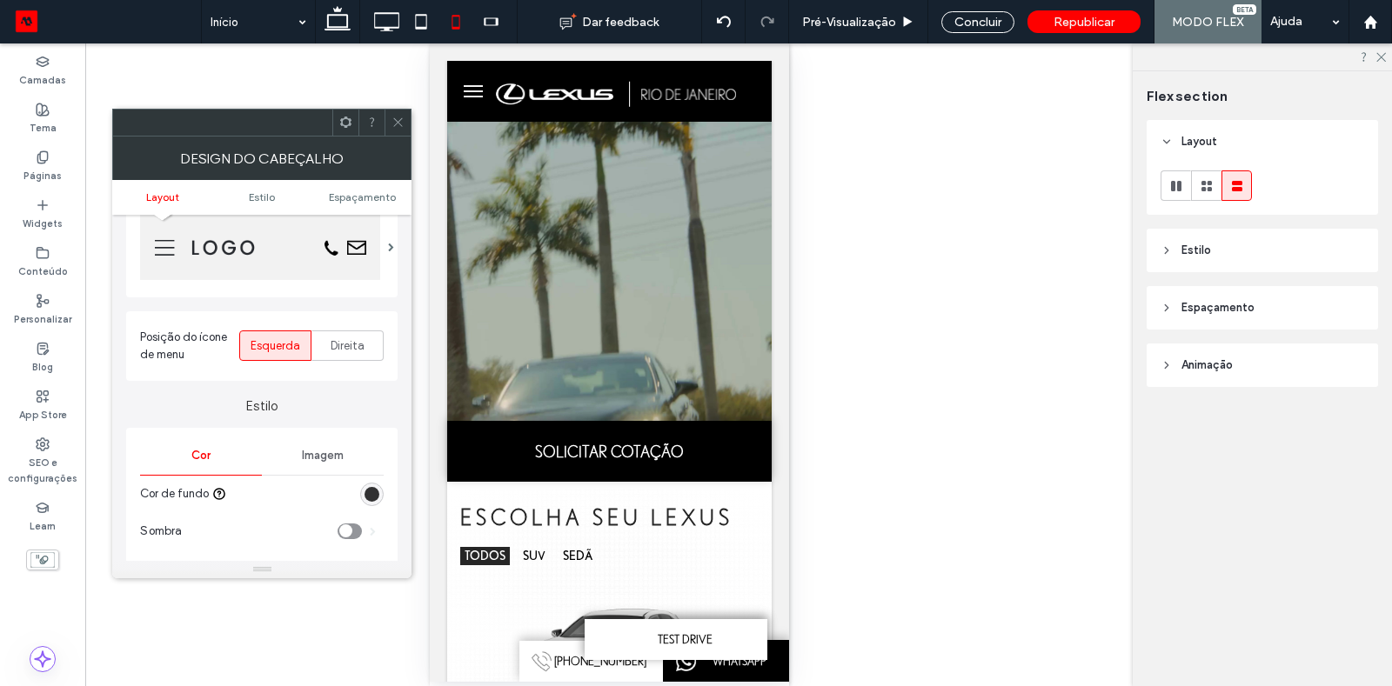
scroll to position [183, 0]
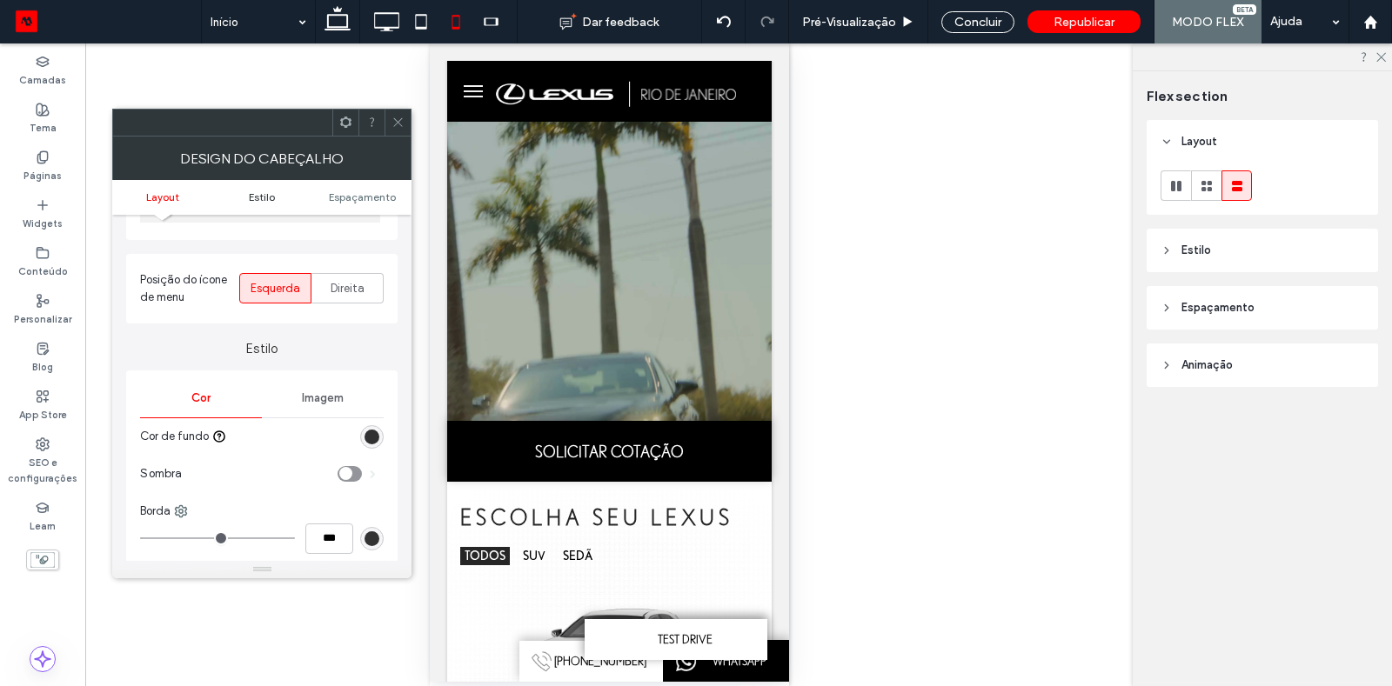
click at [253, 199] on span "Estilo" at bounding box center [262, 197] width 26 height 13
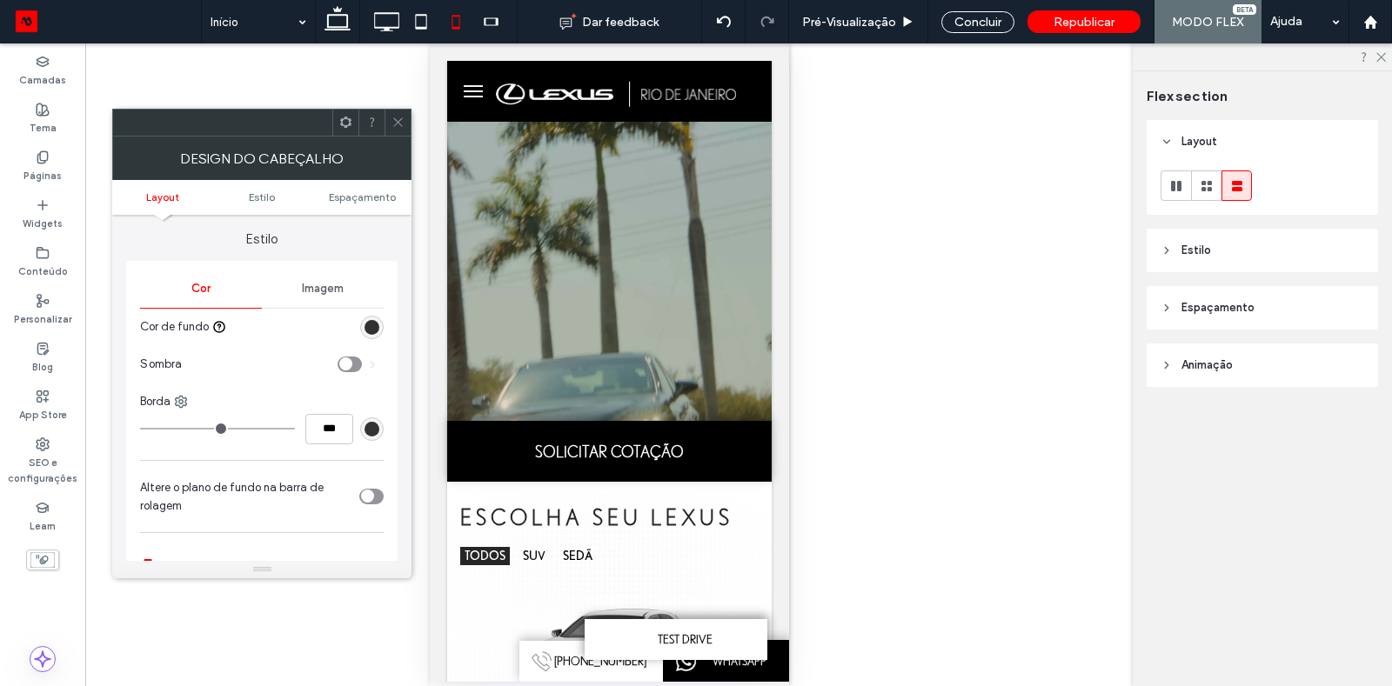
scroll to position [292, 0]
click at [362, 188] on ul "Layout Estilo Espaçamento" at bounding box center [261, 197] width 299 height 35
click at [354, 197] on span "Espaçamento" at bounding box center [362, 197] width 67 height 13
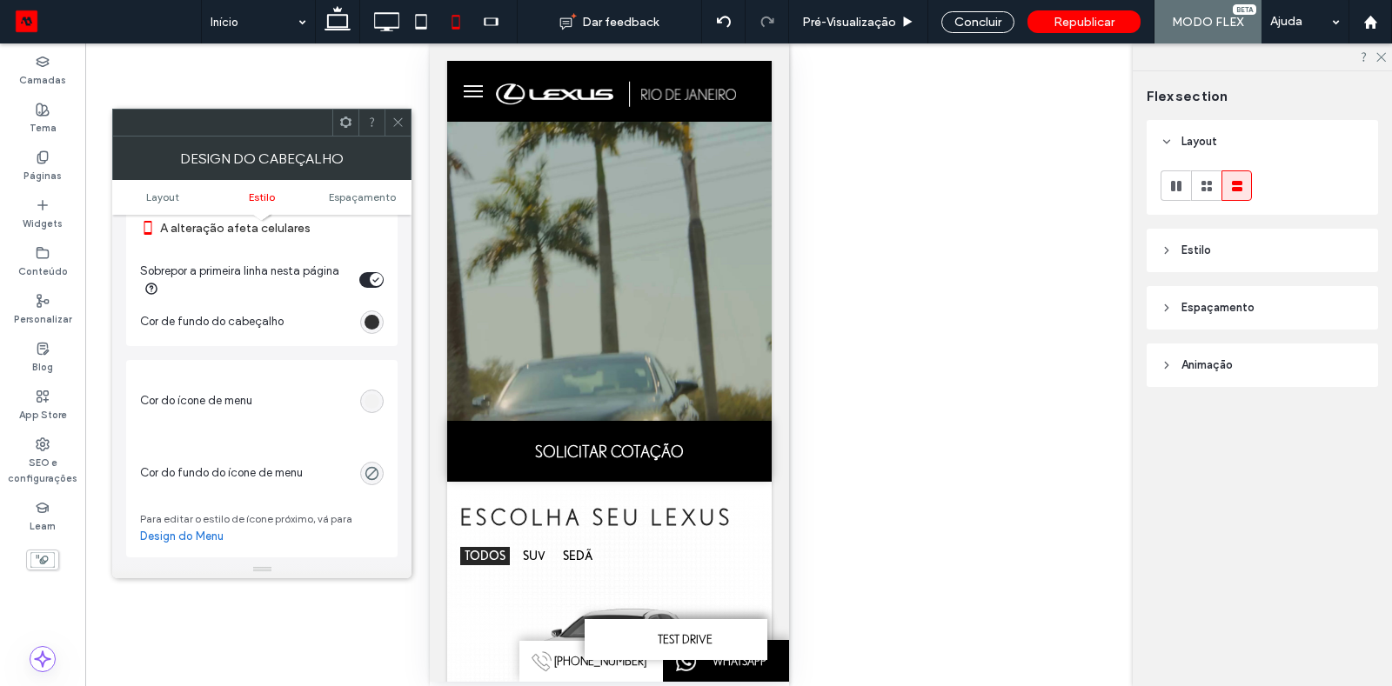
scroll to position [621, 0]
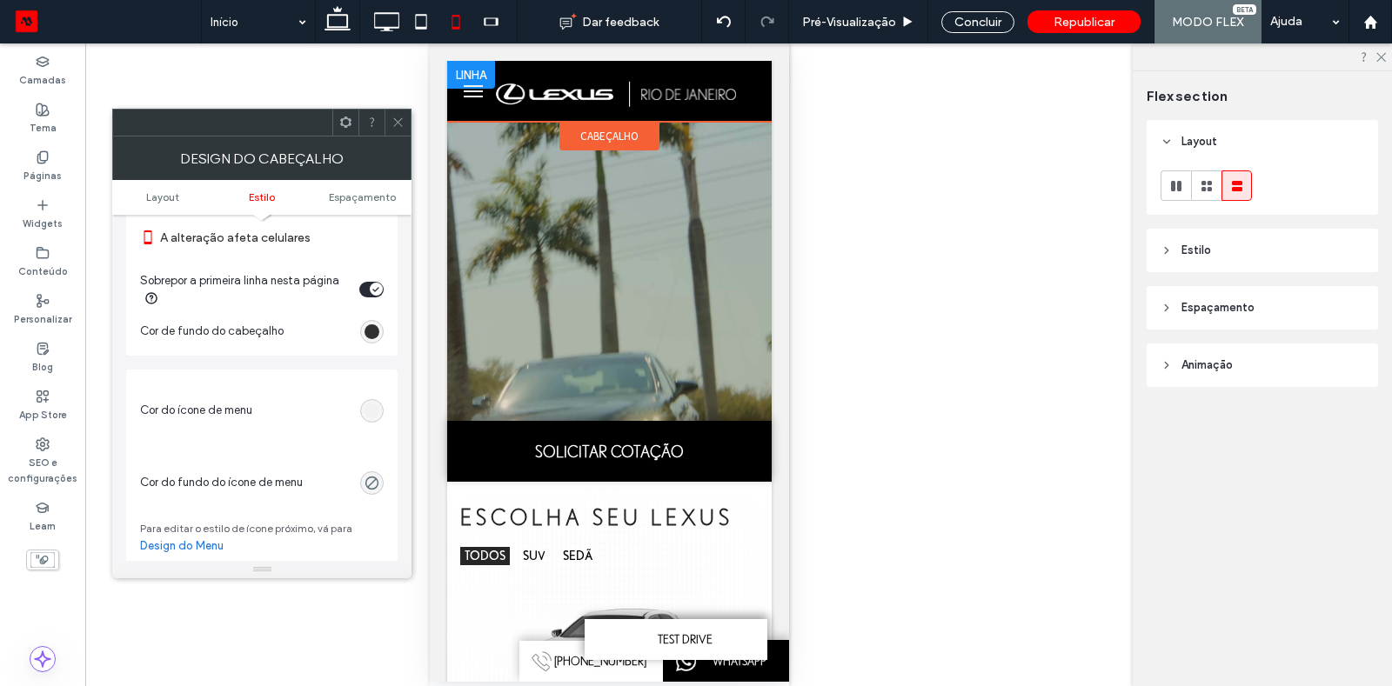
click at [591, 104] on img at bounding box center [621, 91] width 254 height 31
click at [565, 94] on img at bounding box center [621, 91] width 254 height 31
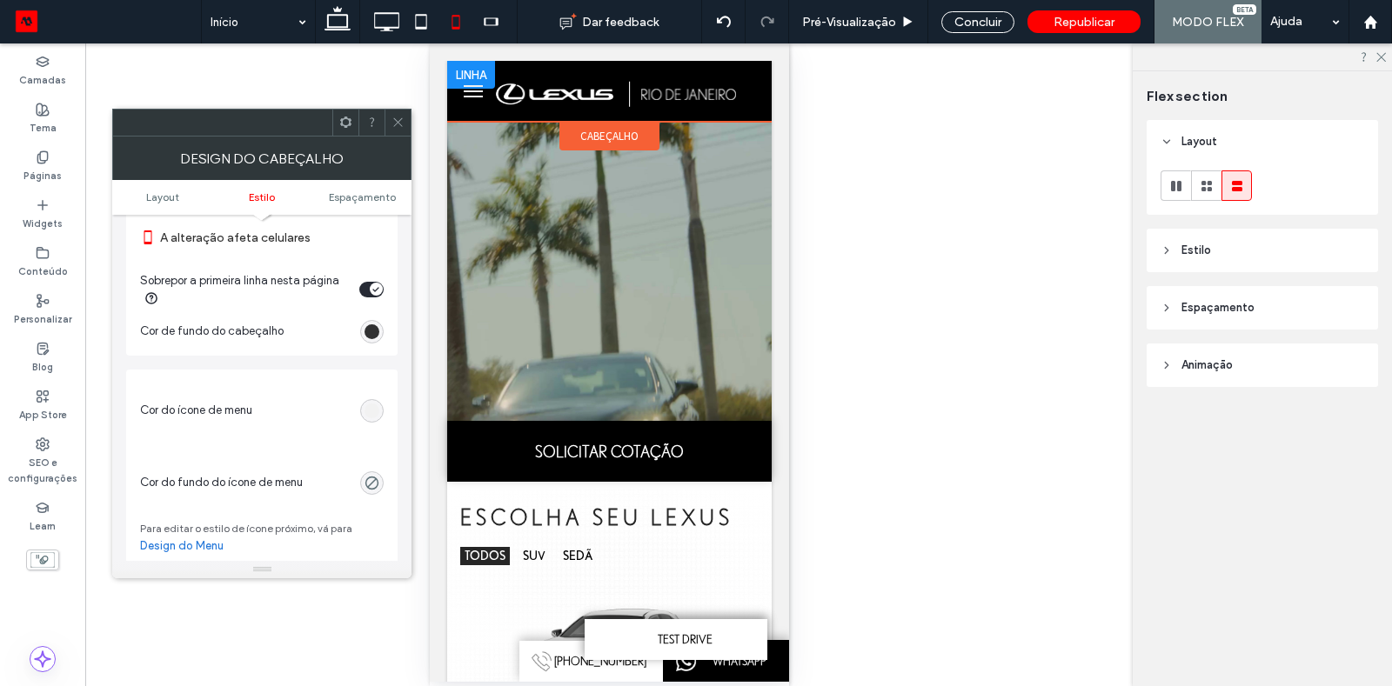
click at [473, 90] on div at bounding box center [608, 91] width 307 height 31
click at [519, 93] on img at bounding box center [621, 91] width 254 height 31
click at [477, 90] on div at bounding box center [608, 91] width 307 height 31
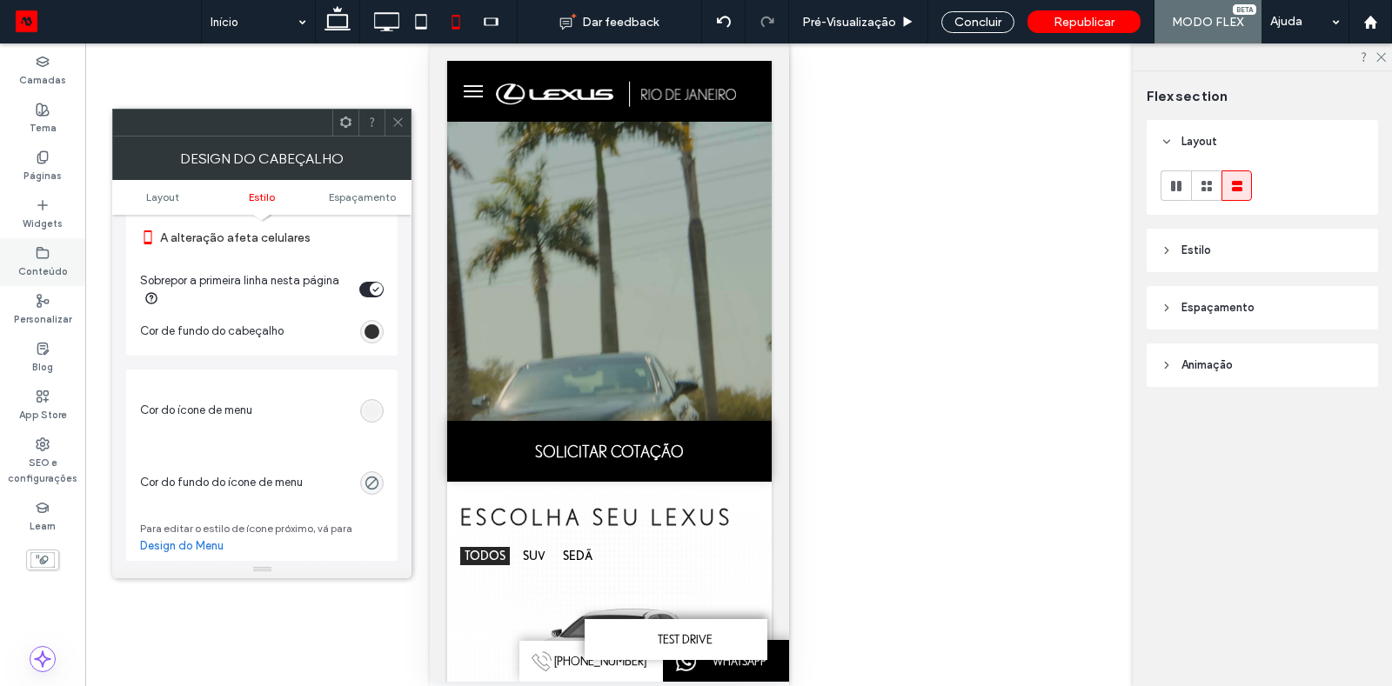
click at [46, 268] on label "Conteúdo" at bounding box center [43, 269] width 50 height 19
click at [393, 129] on span at bounding box center [398, 123] width 13 height 26
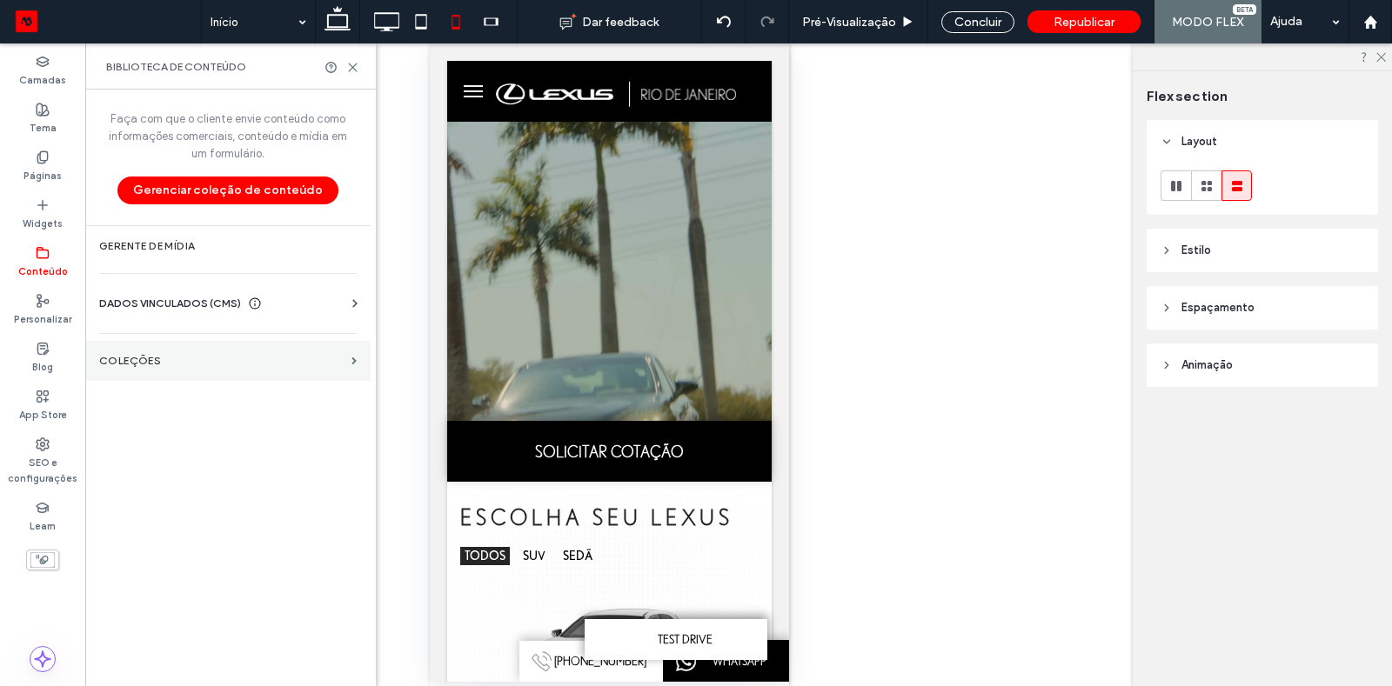
click at [210, 345] on section "COLEÇÕES" at bounding box center [227, 361] width 285 height 40
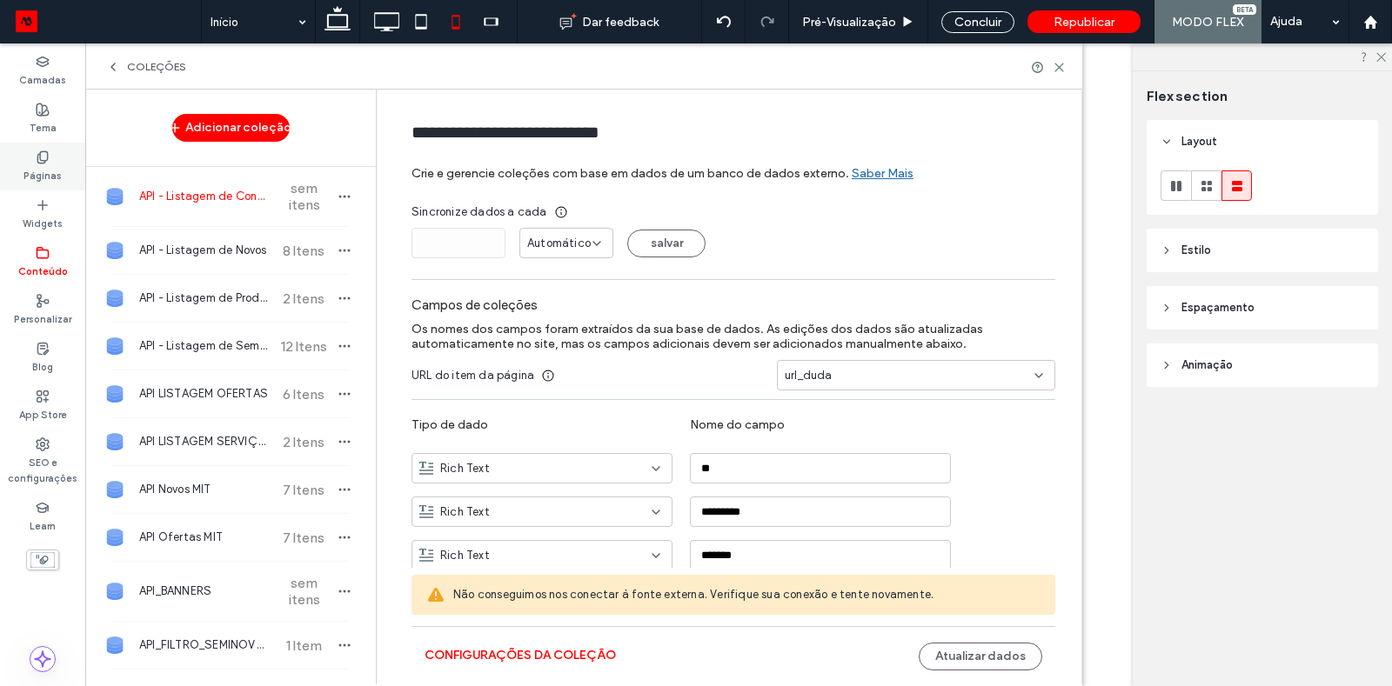
click at [49, 163] on icon at bounding box center [43, 158] width 14 height 14
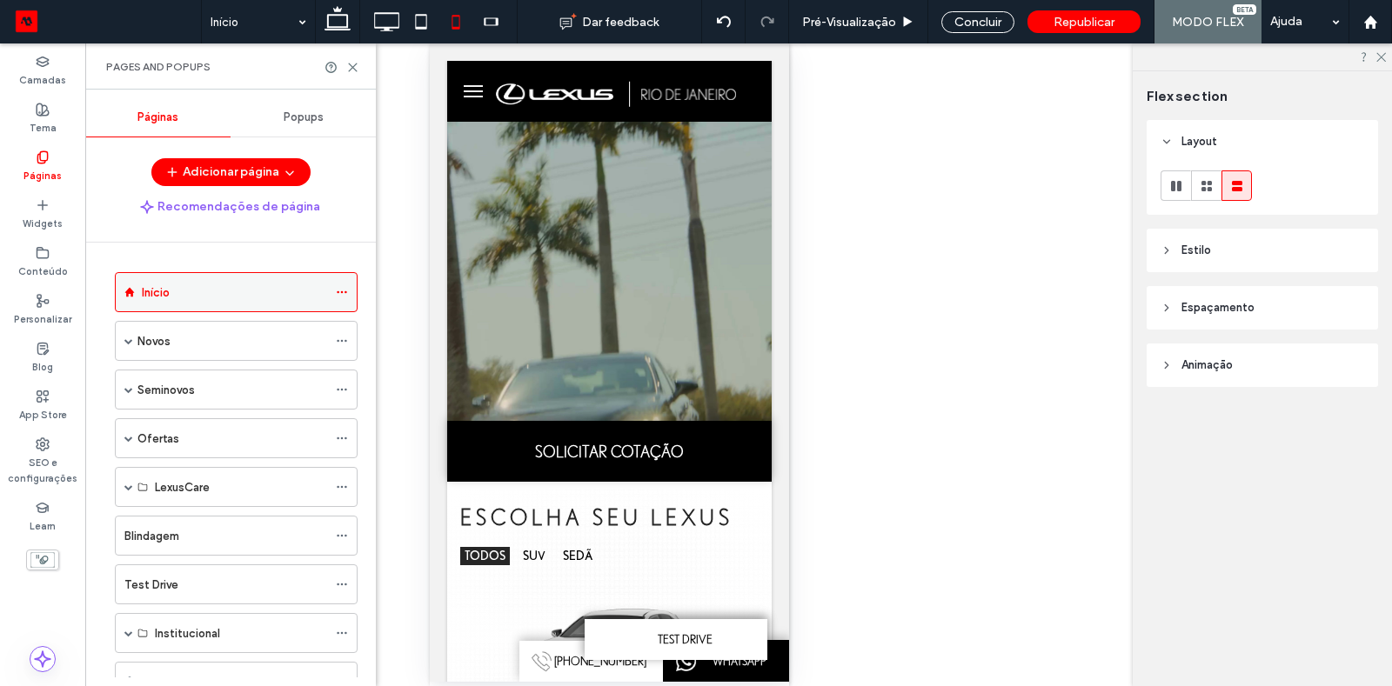
click at [195, 291] on div "Início" at bounding box center [234, 293] width 185 height 18
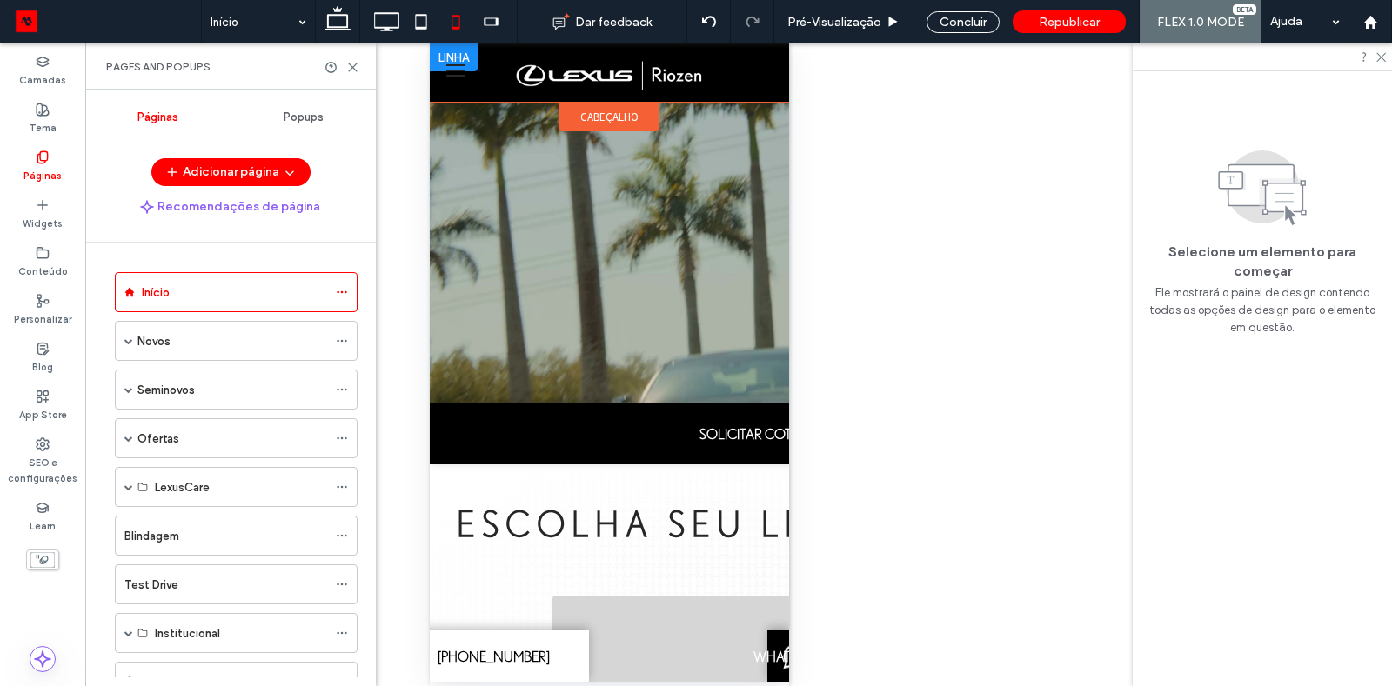
scroll to position [0, 0]
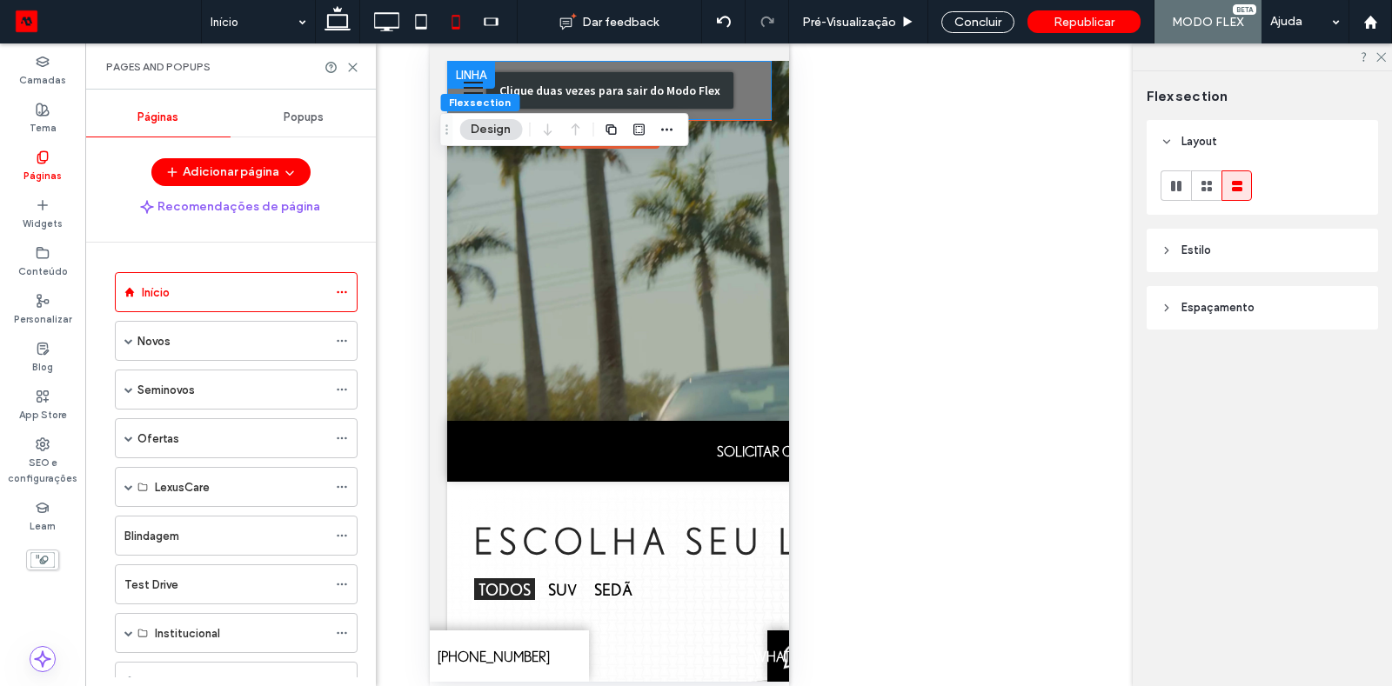
click at [688, 90] on div "Clique duas vezes para sair do Modo Flex" at bounding box center [608, 90] width 247 height 37
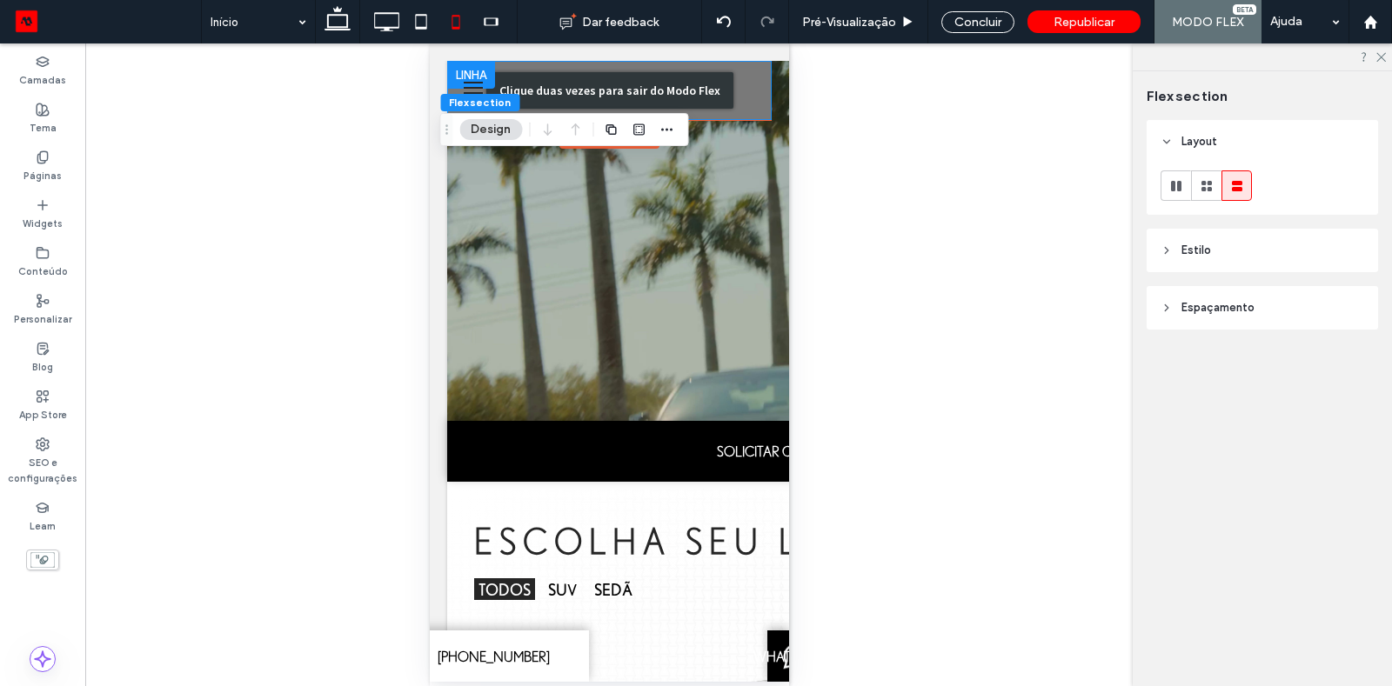
click at [688, 90] on div "Clique duas vezes para sair do Modo Flex" at bounding box center [608, 90] width 247 height 37
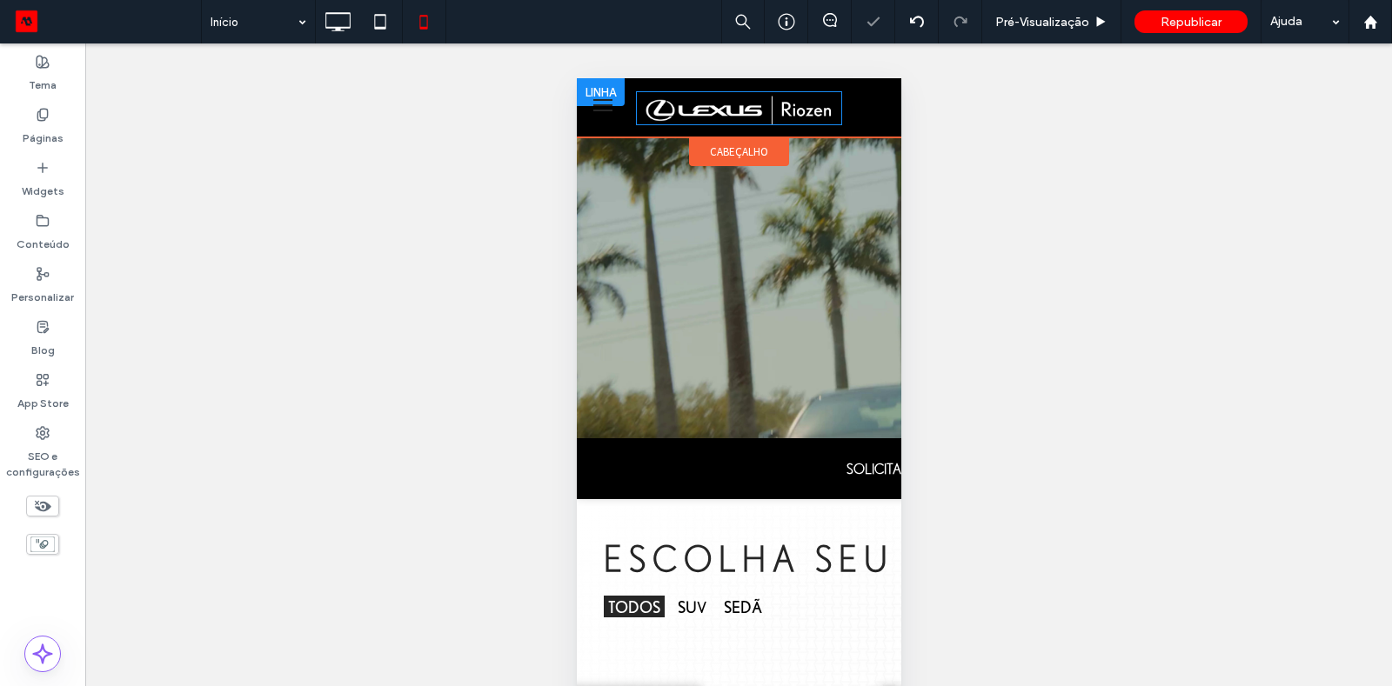
click at [688, 91] on img at bounding box center [738, 108] width 206 height 34
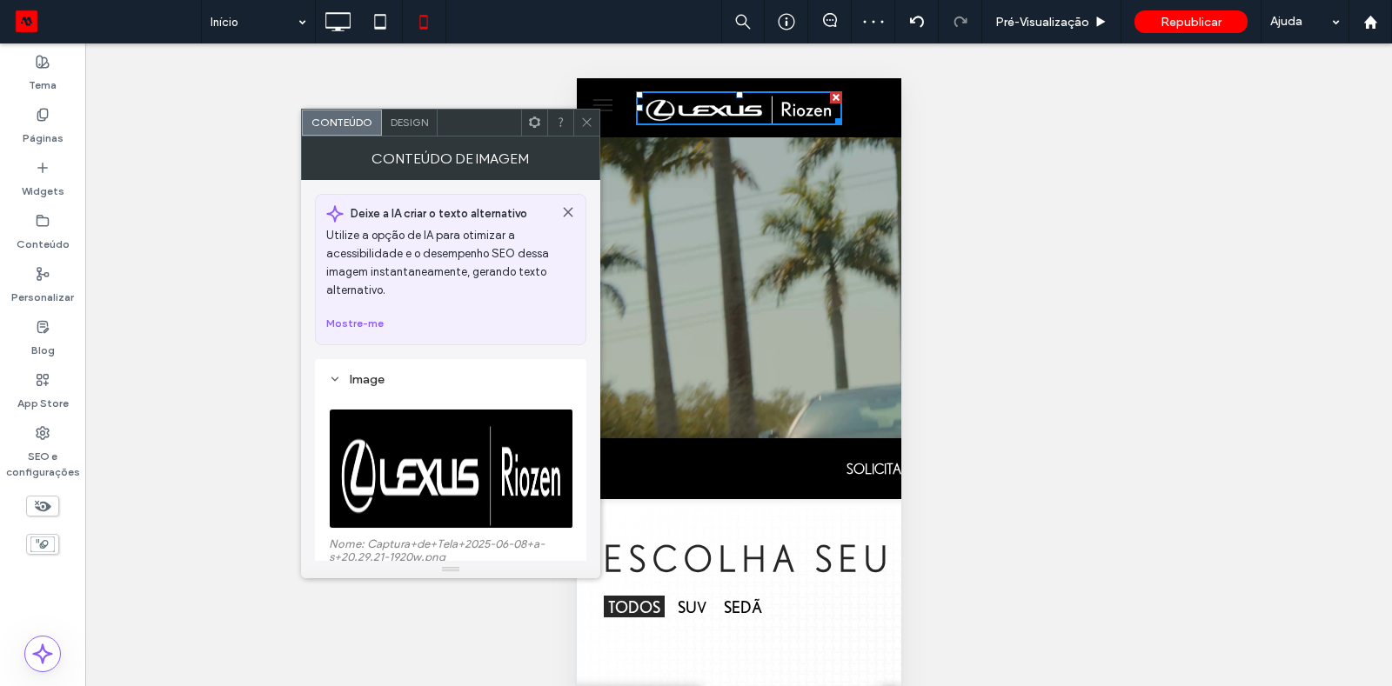
click at [695, 104] on img at bounding box center [738, 108] width 206 height 34
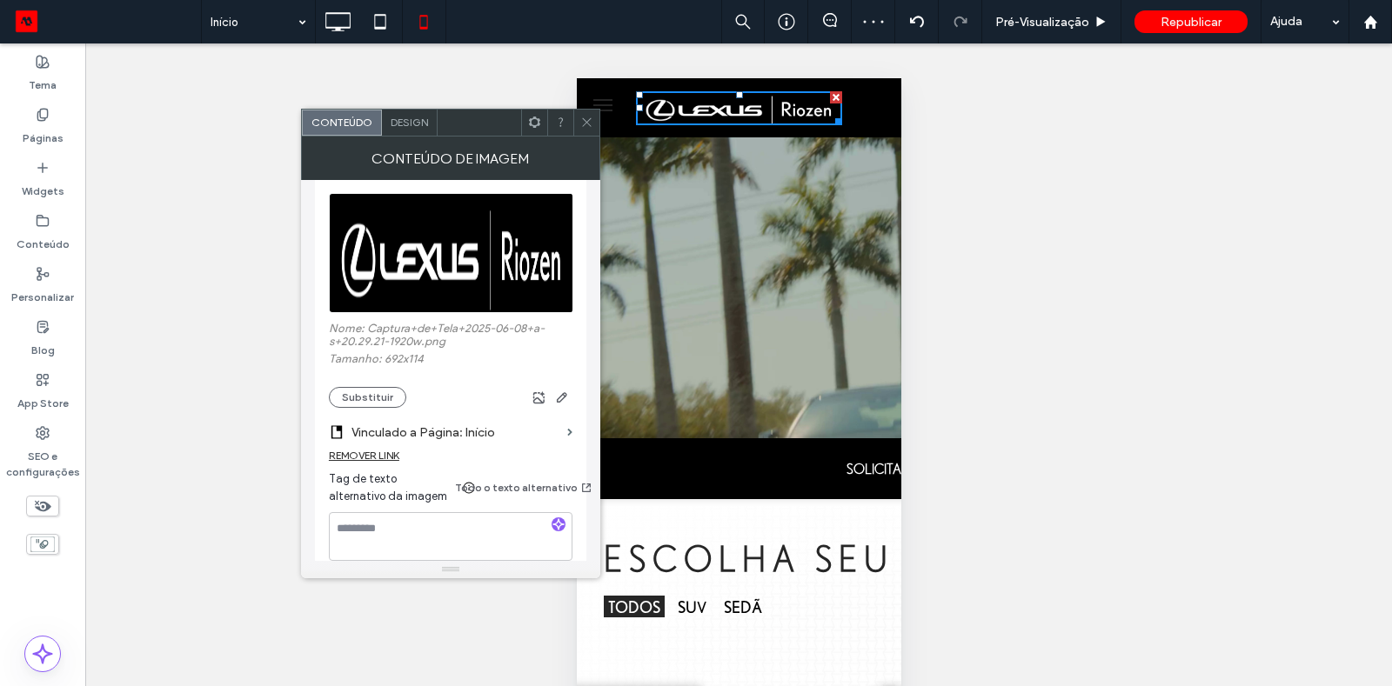
scroll to position [238, 0]
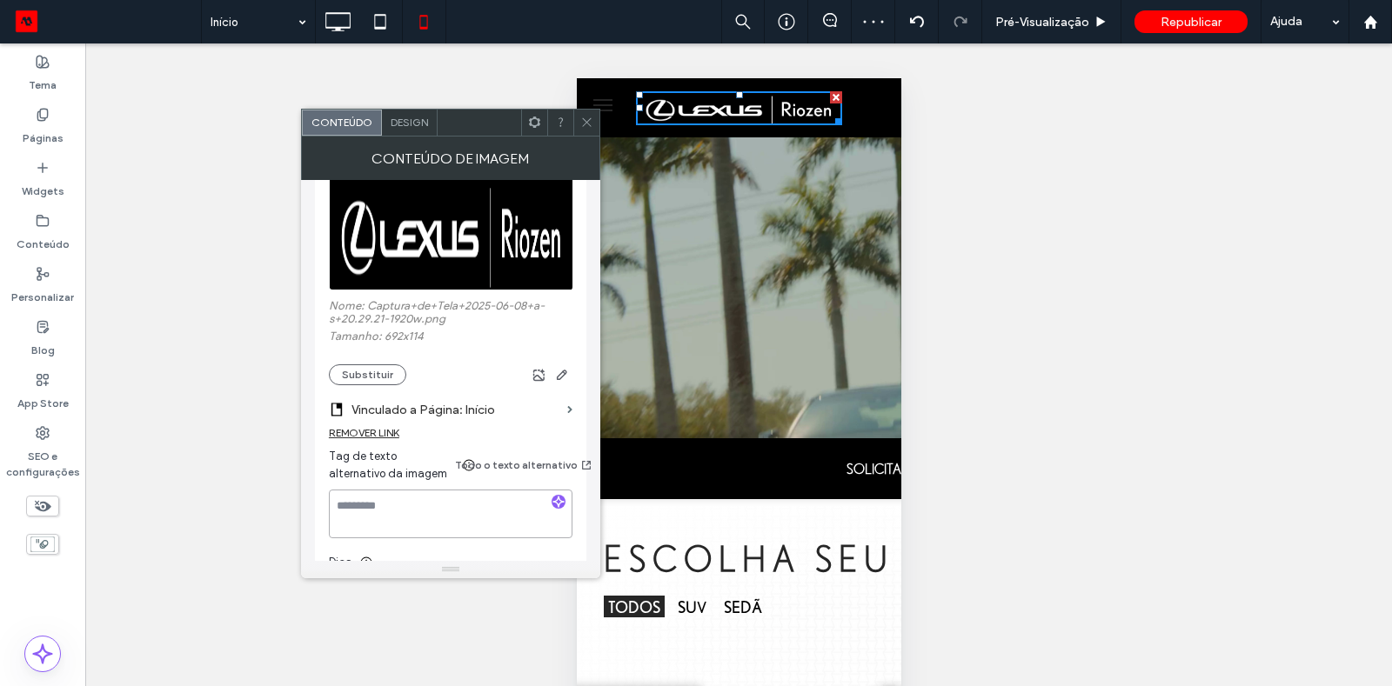
click at [425, 495] on textarea at bounding box center [451, 514] width 244 height 49
paste textarea "**********"
type textarea "**********"
click at [486, 443] on div "REMOVER LINK" at bounding box center [451, 437] width 244 height 22
click at [454, 315] on label "Nome: Captura+de+Tela+2025-06-08+a-s+20.29.21-1920w.png" at bounding box center [451, 314] width 244 height 30
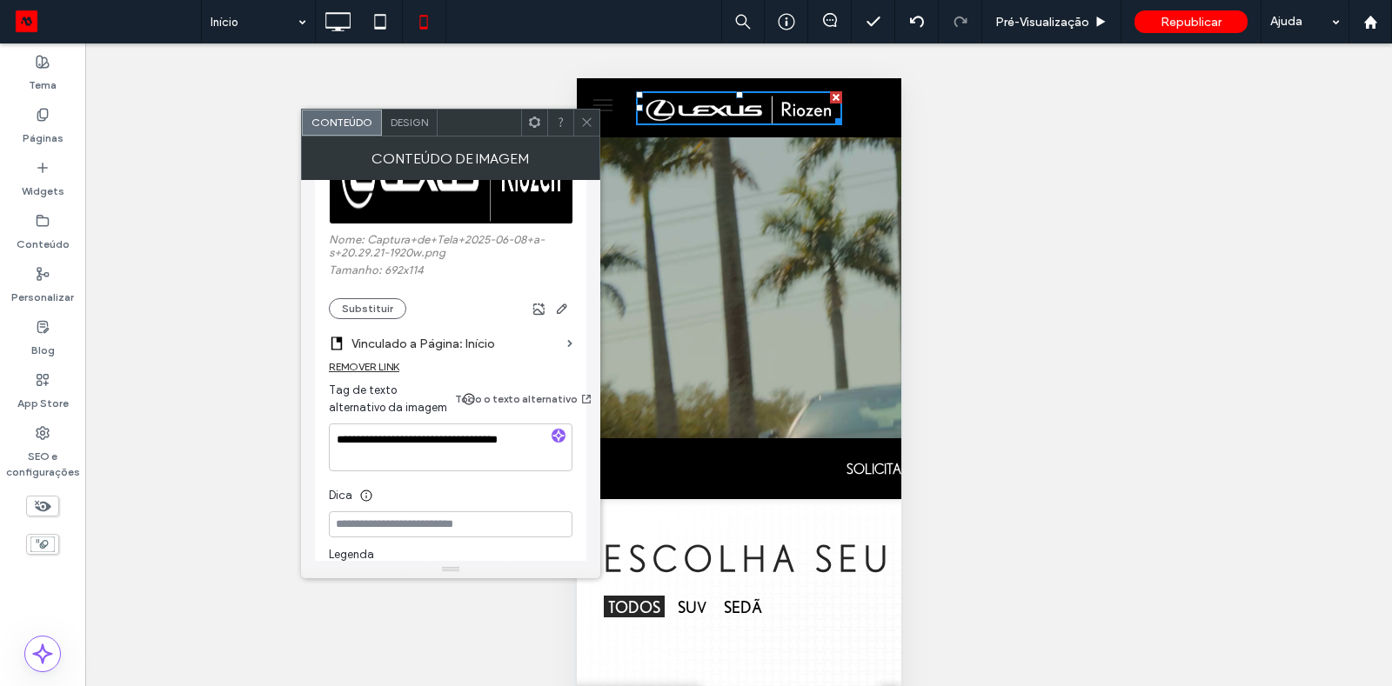
scroll to position [322, 0]
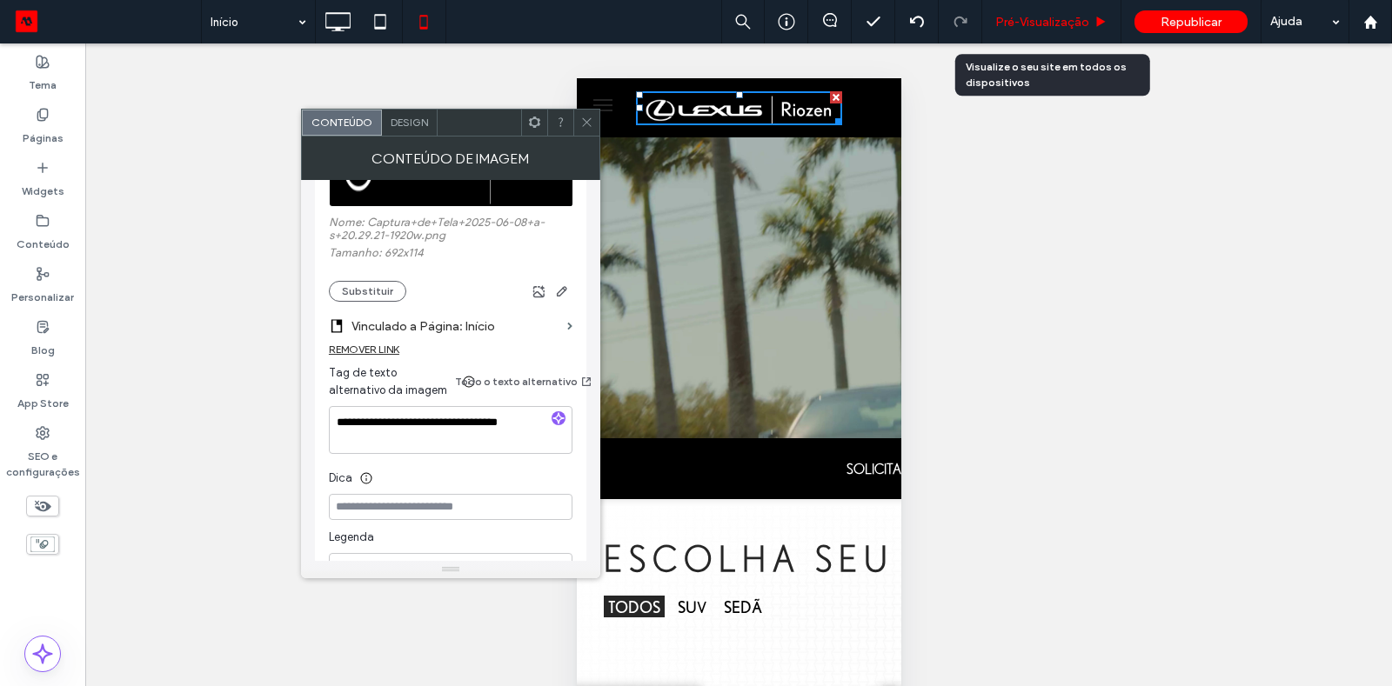
click at [1047, 21] on span "Pré-Visualizaçāo" at bounding box center [1042, 22] width 94 height 15
